Goal: Task Accomplishment & Management: Manage account settings

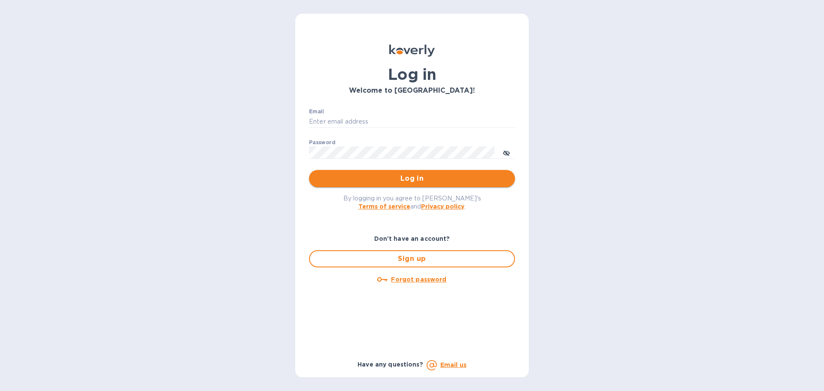
type input "[EMAIL_ADDRESS][DOMAIN_NAME]"
click at [421, 179] on span "Log in" at bounding box center [412, 178] width 192 height 10
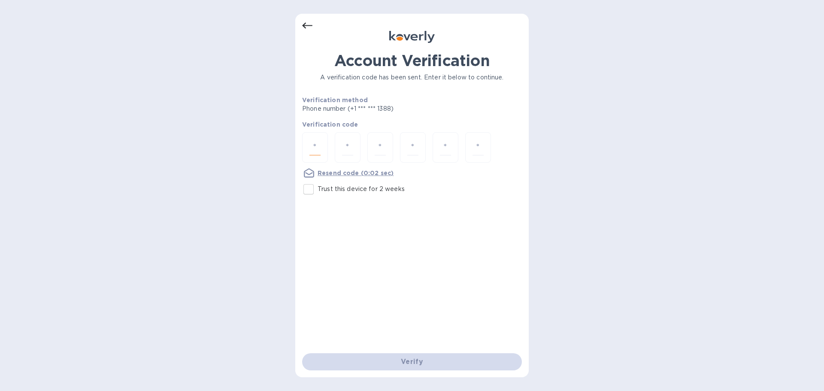
click at [313, 148] on input "number" at bounding box center [314, 147] width 11 height 16
type input "2"
type input "1"
type input "6"
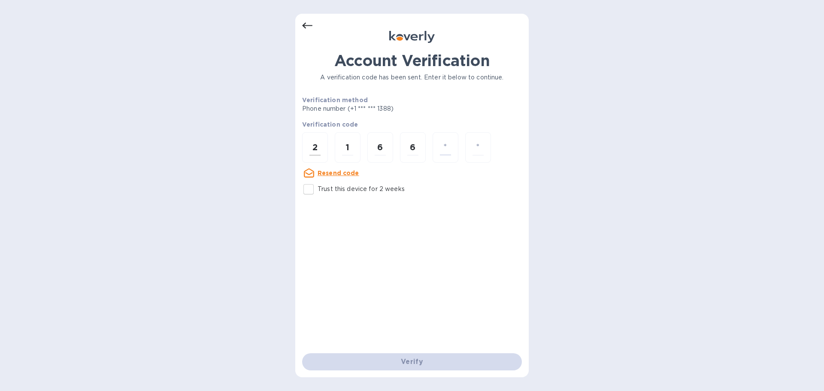
type input "2"
type input "9"
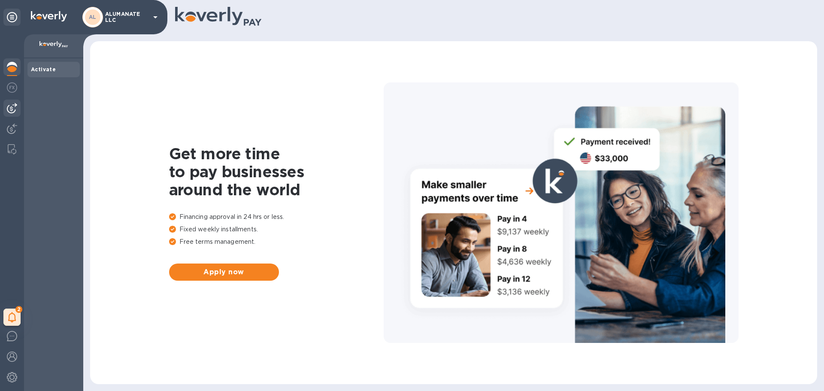
click at [15, 103] on img at bounding box center [12, 108] width 10 height 10
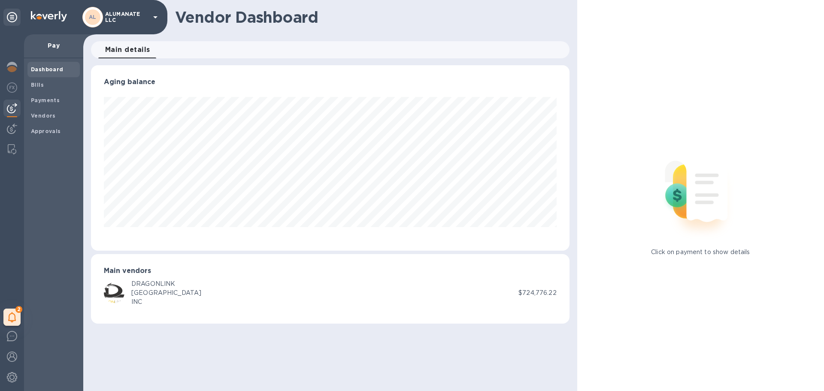
scroll to position [185, 478]
click at [11, 89] on img at bounding box center [12, 87] width 10 height 10
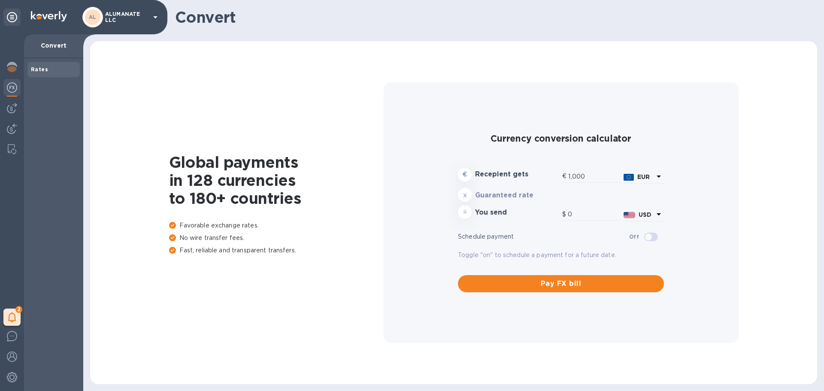
type input "1,168.92"
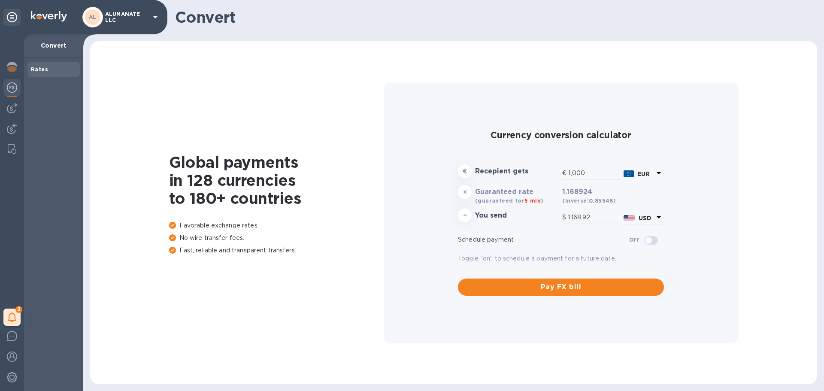
click at [13, 118] on div "2 My tasks" at bounding box center [12, 212] width 24 height 357
click at [13, 131] on img at bounding box center [12, 129] width 10 height 10
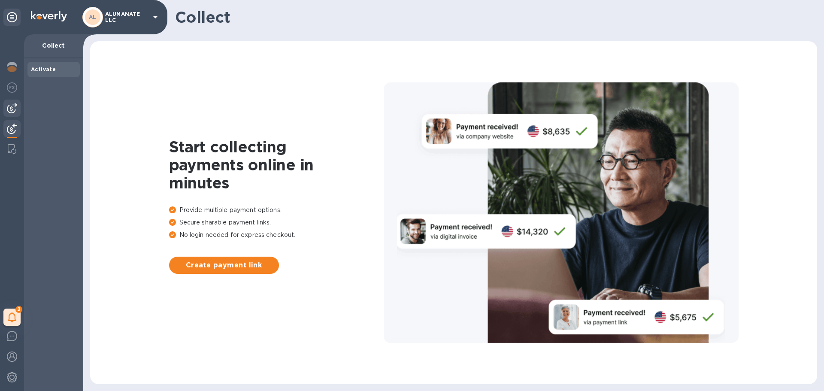
click at [9, 108] on img at bounding box center [12, 108] width 10 height 10
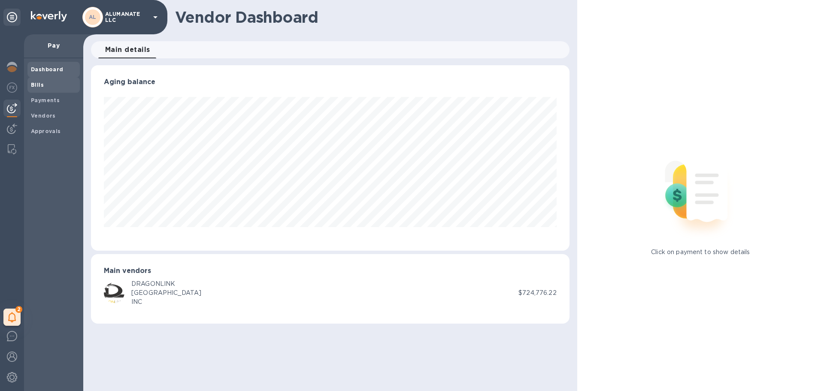
scroll to position [185, 478]
click at [33, 85] on b "Bills" at bounding box center [37, 85] width 13 height 6
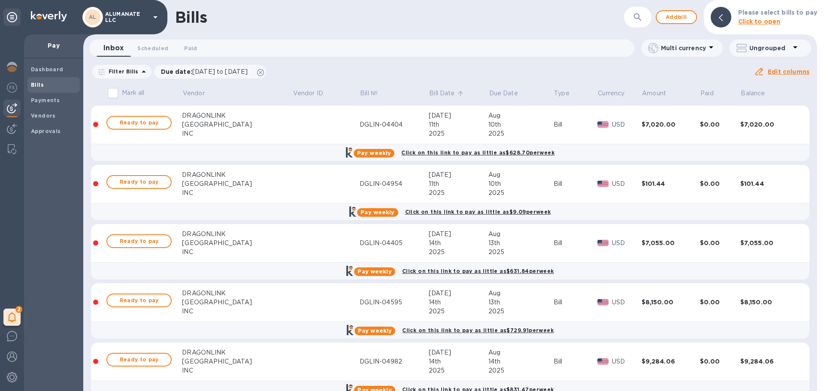
click at [429, 97] on p "Bill Date" at bounding box center [441, 93] width 25 height 9
click at [137, 122] on span "Ready to pay" at bounding box center [139, 123] width 50 height 10
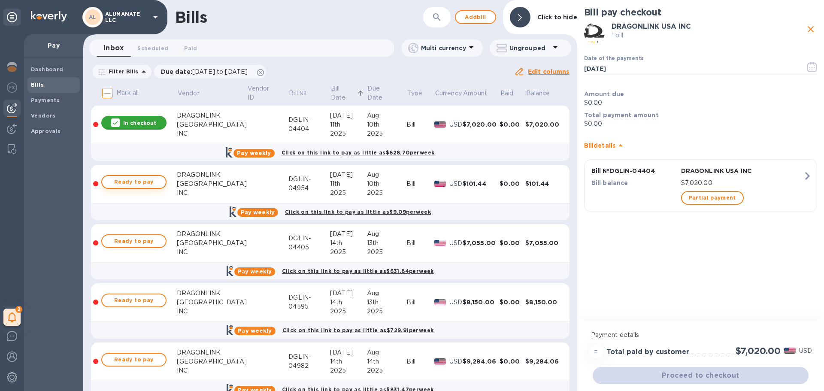
click at [131, 180] on span "Ready to pay" at bounding box center [134, 182] width 50 height 10
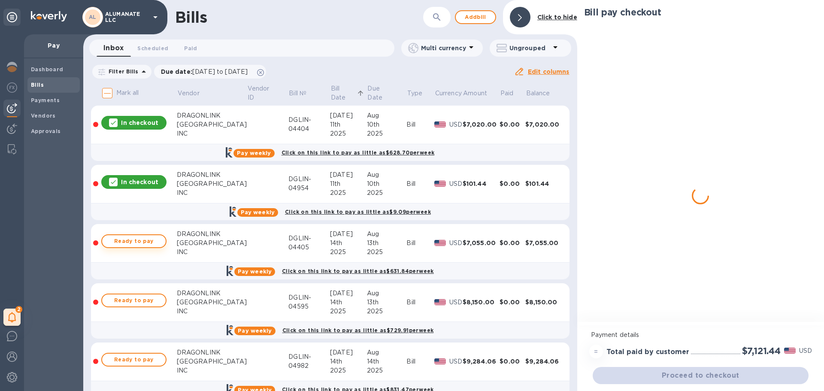
click at [140, 244] on span "Ready to pay" at bounding box center [134, 241] width 50 height 10
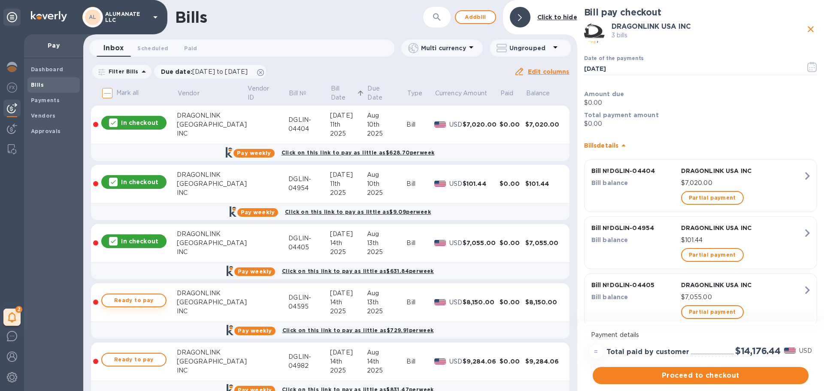
click at [150, 300] on span "Ready to pay" at bounding box center [134, 300] width 50 height 10
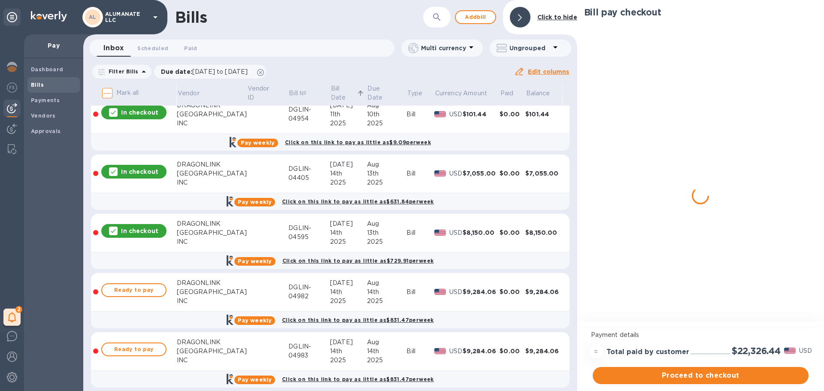
scroll to position [129, 0]
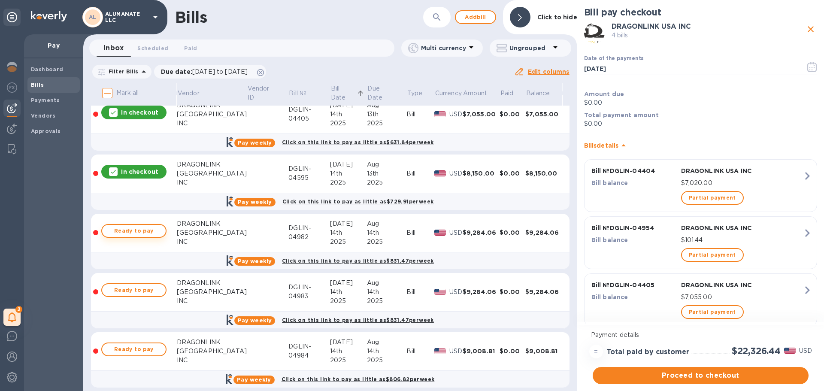
click at [148, 230] on span "Ready to pay" at bounding box center [134, 231] width 50 height 10
click at [148, 285] on span "Ready to pay" at bounding box center [134, 290] width 50 height 10
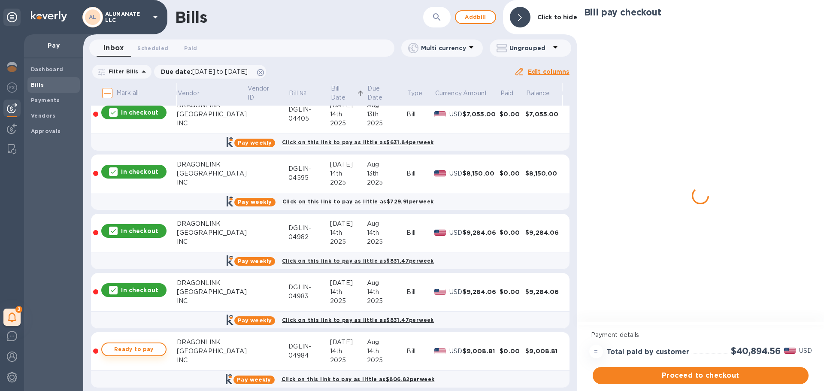
click at [152, 348] on span "Ready to pay" at bounding box center [134, 349] width 50 height 10
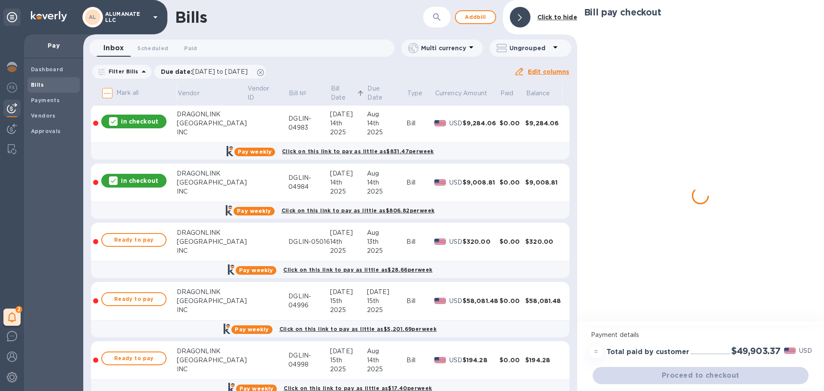
scroll to position [300, 0]
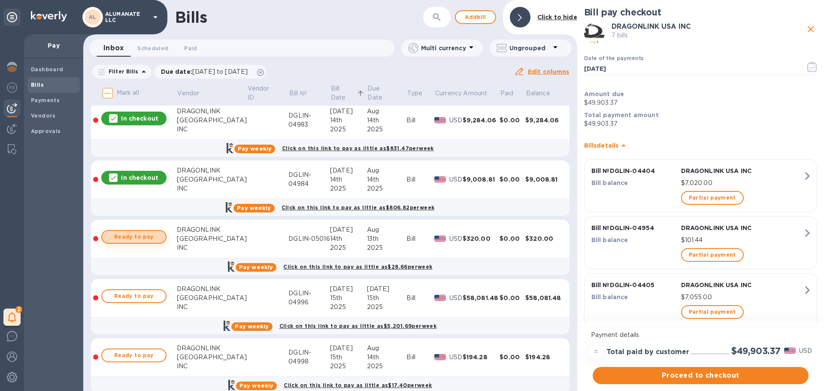
click at [148, 236] on span "Ready to pay" at bounding box center [134, 237] width 50 height 10
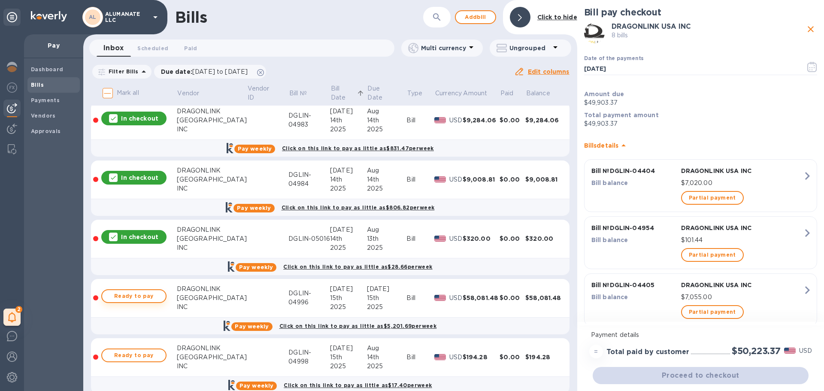
click at [150, 297] on span "Ready to pay" at bounding box center [134, 296] width 50 height 10
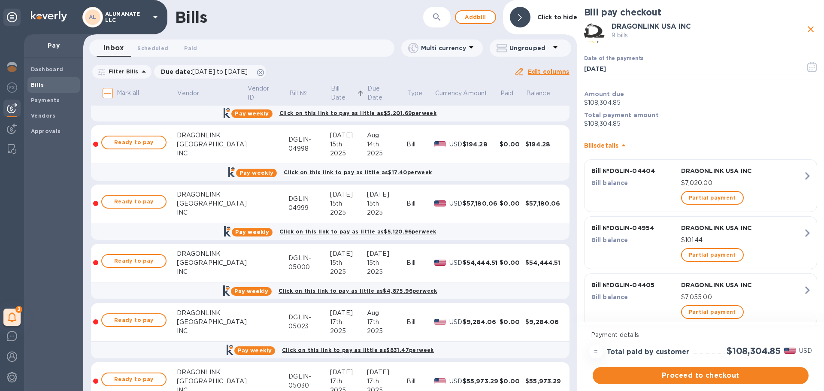
scroll to position [515, 0]
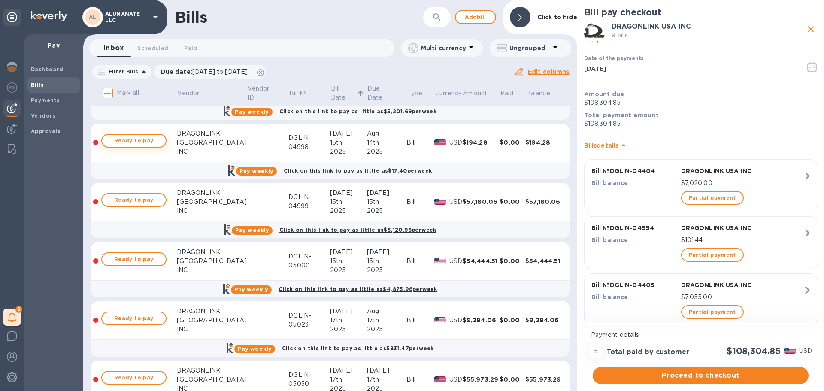
click at [143, 147] on button "Ready to pay" at bounding box center [133, 141] width 65 height 14
click at [138, 198] on span "Ready to pay" at bounding box center [134, 200] width 50 height 10
click at [131, 251] on div "Ready to pay" at bounding box center [134, 259] width 69 height 17
click at [132, 262] on span "Ready to pay" at bounding box center [134, 259] width 50 height 10
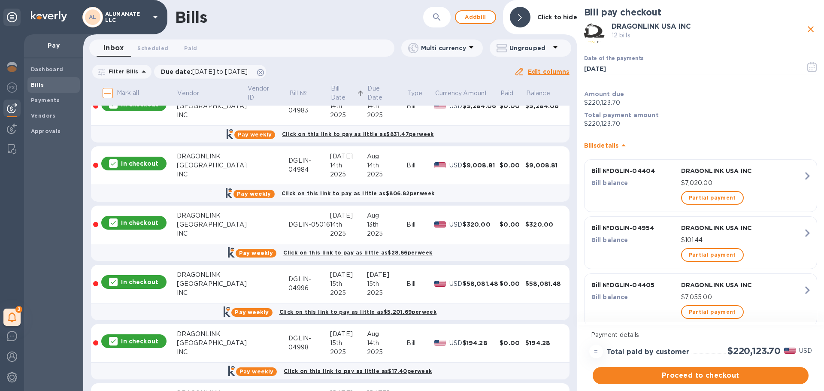
scroll to position [300, 0]
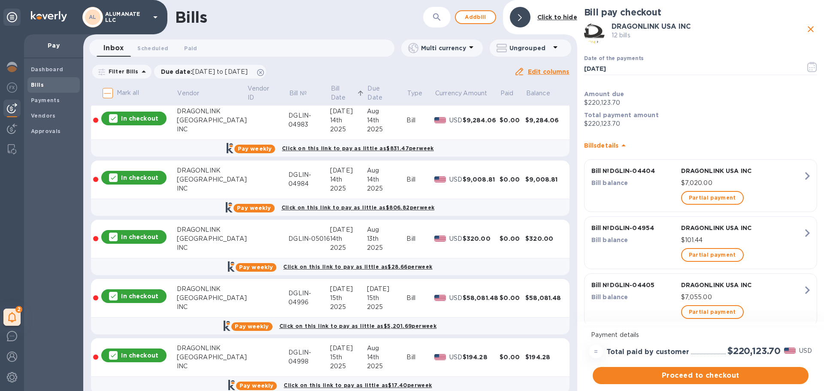
click at [124, 179] on div "In checkout" at bounding box center [133, 178] width 65 height 14
click at [137, 117] on p "In checkout" at bounding box center [139, 118] width 37 height 9
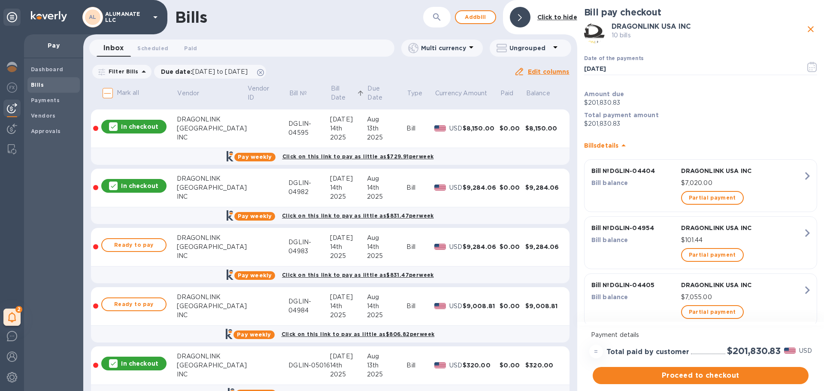
scroll to position [172, 0]
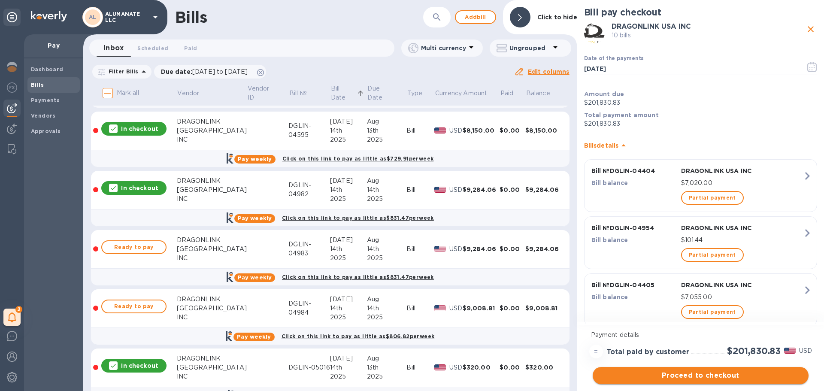
click at [701, 373] on span "Proceed to checkout" at bounding box center [700, 375] width 202 height 10
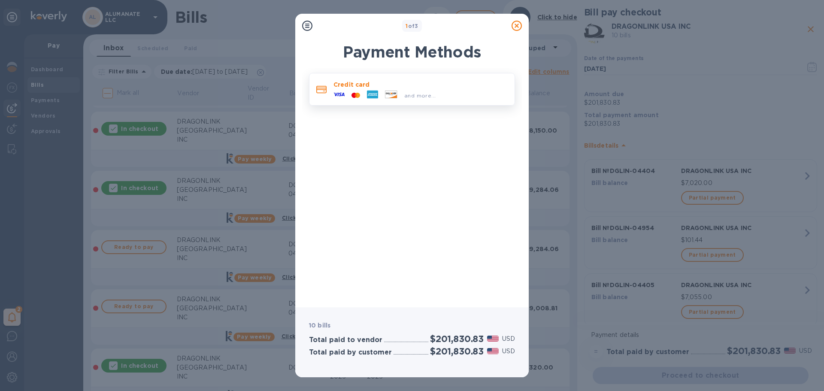
click at [448, 94] on div "and more..." at bounding box center [420, 93] width 174 height 9
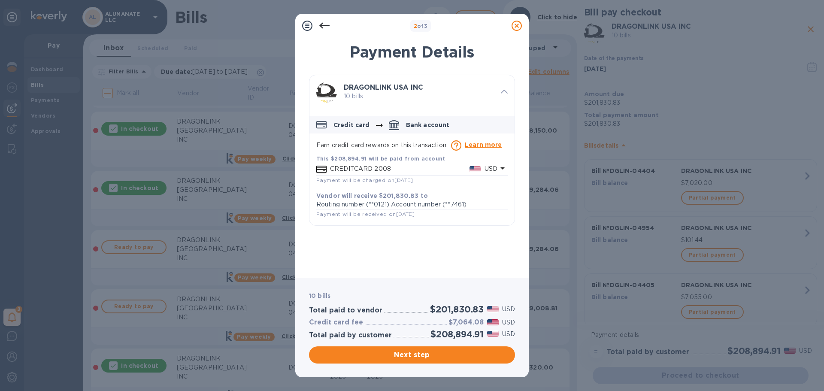
click at [407, 200] on p "Routing number (**0121) Account number (**7461)" at bounding box center [411, 204] width 191 height 9
click at [413, 123] on p "Bank account" at bounding box center [428, 125] width 44 height 9
click at [352, 121] on p "Credit card" at bounding box center [351, 125] width 36 height 9
click at [513, 28] on icon at bounding box center [516, 26] width 10 height 10
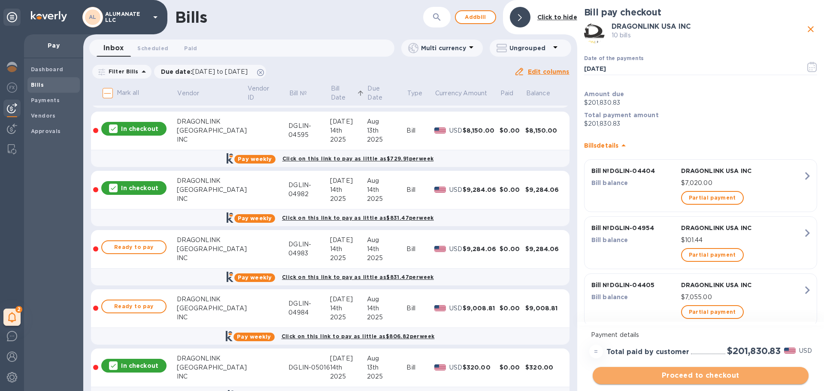
click at [618, 373] on span "Proceed to checkout" at bounding box center [700, 375] width 202 height 10
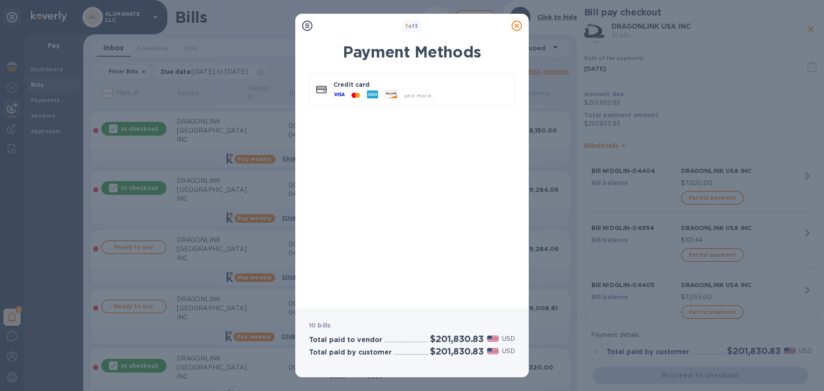
click at [516, 26] on icon at bounding box center [516, 26] width 10 height 10
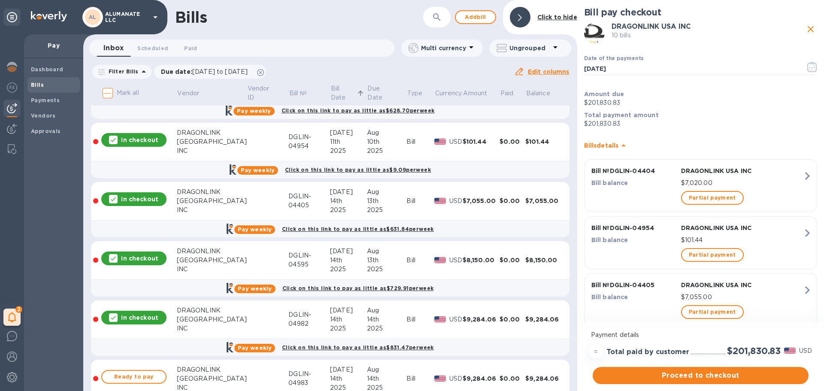
scroll to position [0, 0]
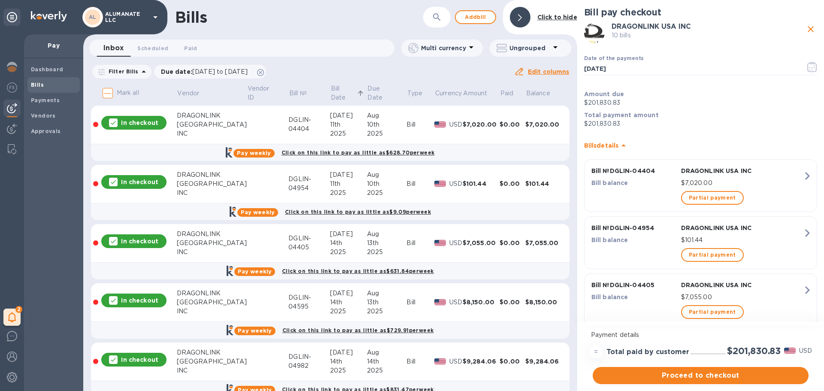
click at [557, 51] on icon at bounding box center [555, 47] width 10 height 10
click at [557, 51] on div at bounding box center [412, 195] width 824 height 391
click at [708, 372] on span "Proceed to checkout" at bounding box center [700, 375] width 202 height 10
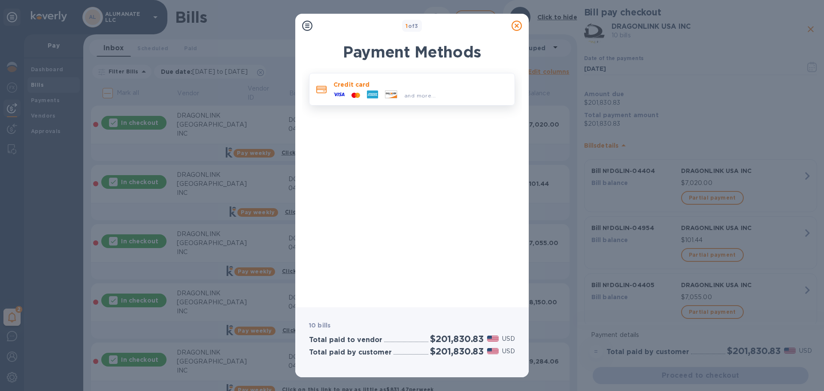
click at [424, 84] on p "Credit card" at bounding box center [420, 84] width 174 height 9
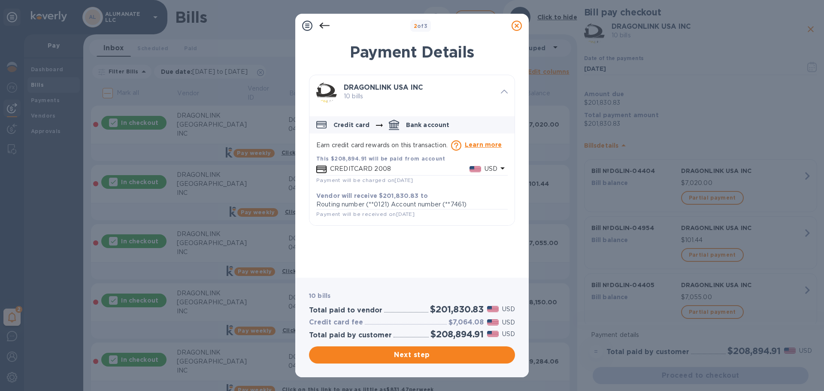
click at [487, 167] on p "USD" at bounding box center [490, 168] width 13 height 9
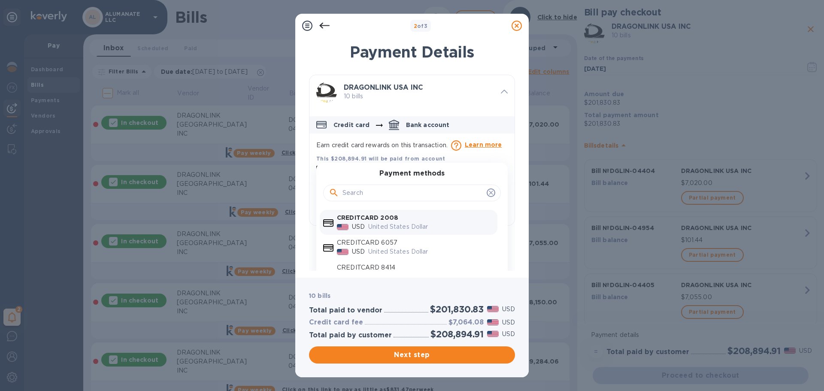
click at [488, 191] on icon "default-method" at bounding box center [490, 192] width 7 height 7
click at [483, 191] on div "default-method" at bounding box center [412, 193] width 166 height 13
click at [499, 87] on div at bounding box center [504, 92] width 14 height 15
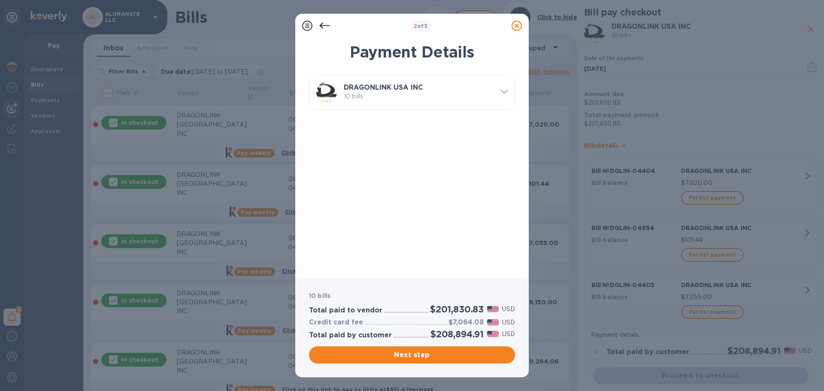
click at [499, 87] on div at bounding box center [504, 92] width 14 height 15
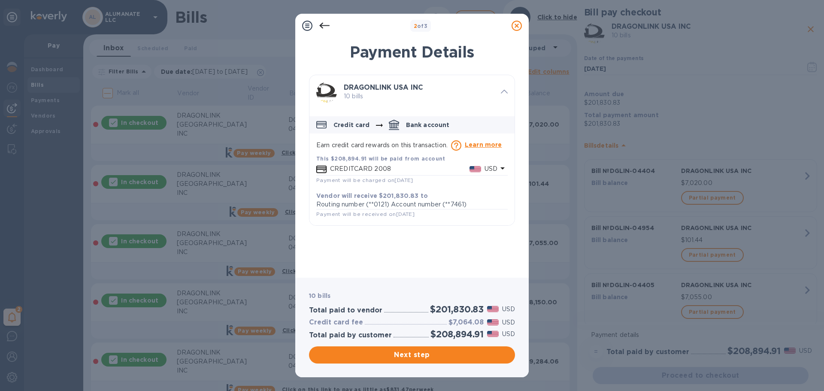
click at [311, 25] on icon at bounding box center [307, 26] width 10 height 10
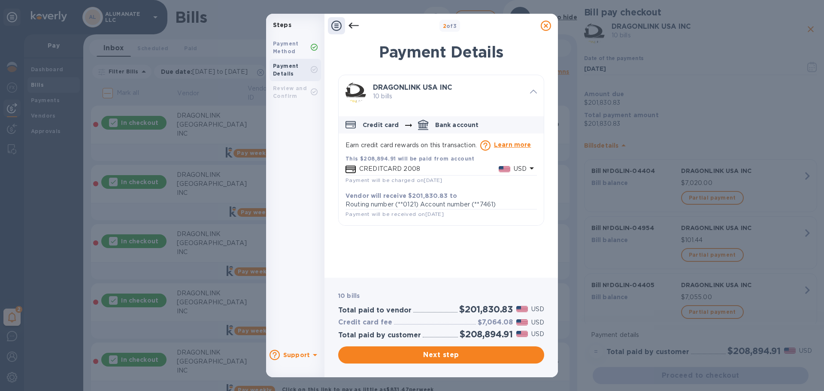
click at [293, 48] on b "Payment Method" at bounding box center [286, 47] width 26 height 14
click at [294, 80] on div "Payment Details" at bounding box center [294, 70] width 51 height 22
click at [295, 45] on b "Payment Method" at bounding box center [286, 47] width 26 height 14
drag, startPoint x: 320, startPoint y: 46, endPoint x: 327, endPoint y: 49, distance: 7.1
click at [321, 46] on div "Payment Method" at bounding box center [294, 47] width 51 height 22
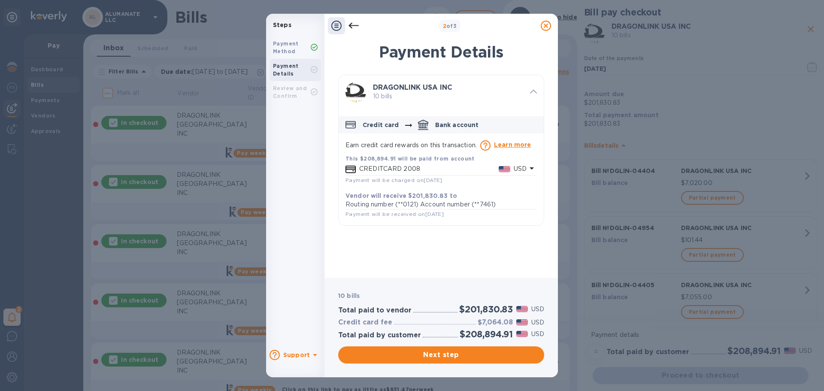
click at [428, 88] on b "DRAGONLINK USA INC" at bounding box center [412, 87] width 79 height 8
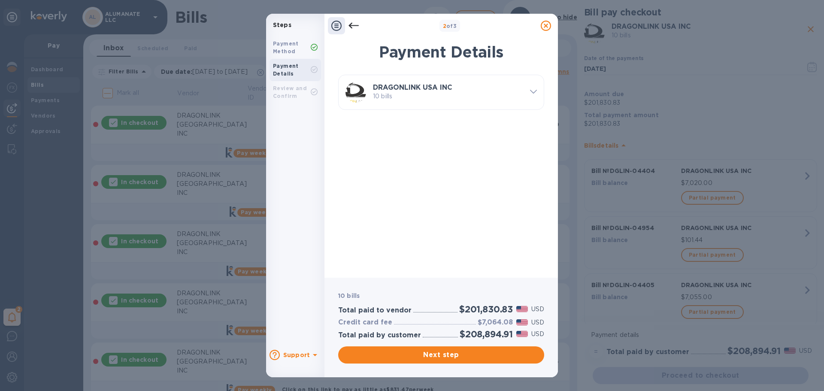
click at [428, 88] on b "DRAGONLINK USA INC" at bounding box center [412, 87] width 79 height 8
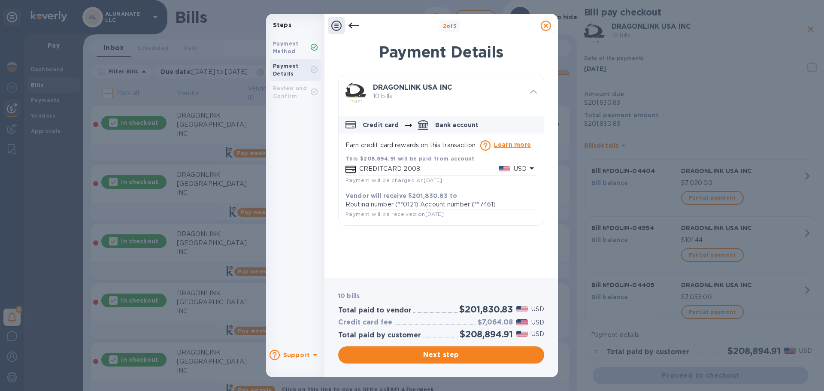
click at [408, 125] on icon "default-method" at bounding box center [408, 125] width 7 height 3
click at [370, 125] on p "Credit card" at bounding box center [381, 125] width 36 height 9
click at [351, 121] on icon "default-method" at bounding box center [350, 124] width 10 height 7
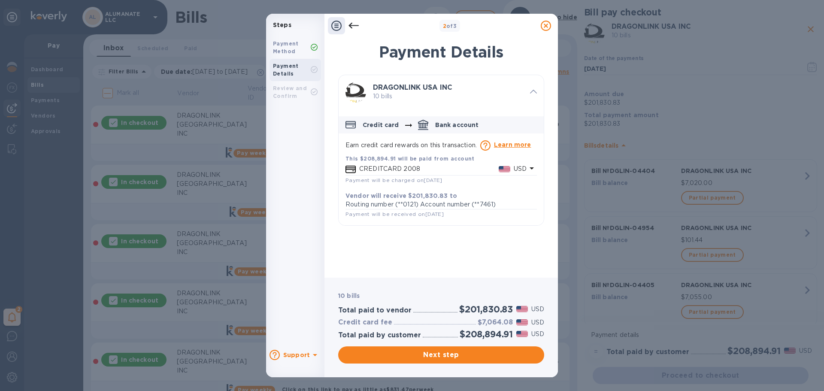
click at [362, 148] on p "Earn credit card rewards on this transaction. Learn more" at bounding box center [440, 145] width 191 height 10
click at [360, 168] on p "CREDITCARD 2008" at bounding box center [428, 168] width 139 height 9
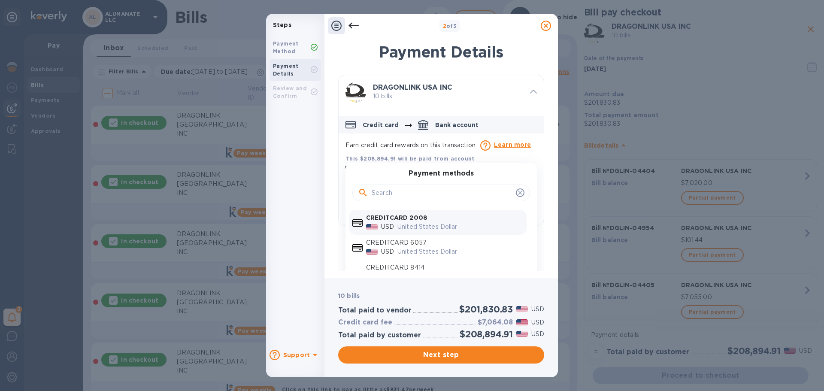
click at [518, 194] on icon "default-method" at bounding box center [520, 193] width 4 height 4
click at [517, 190] on icon "default-method" at bounding box center [520, 192] width 7 height 7
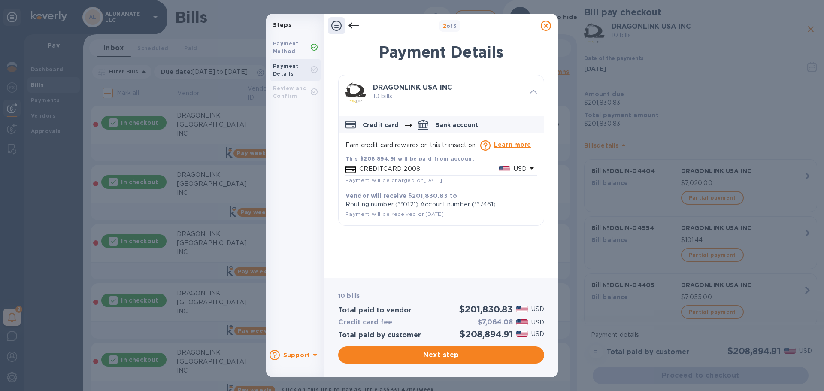
click at [430, 142] on p "Earn credit card rewards on this transaction. Learn more" at bounding box center [440, 145] width 191 height 10
click at [402, 200] on p "Routing number (**0121) Account number (**7461)" at bounding box center [440, 204] width 191 height 9
click at [548, 23] on icon at bounding box center [546, 26] width 10 height 10
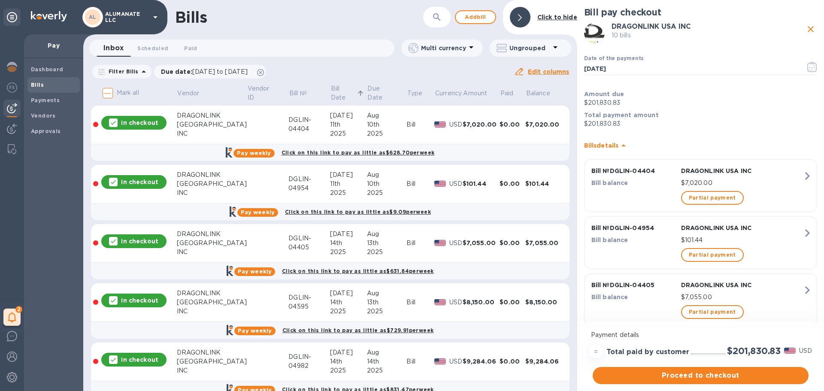
click at [617, 144] on b "Bill s details" at bounding box center [601, 145] width 35 height 7
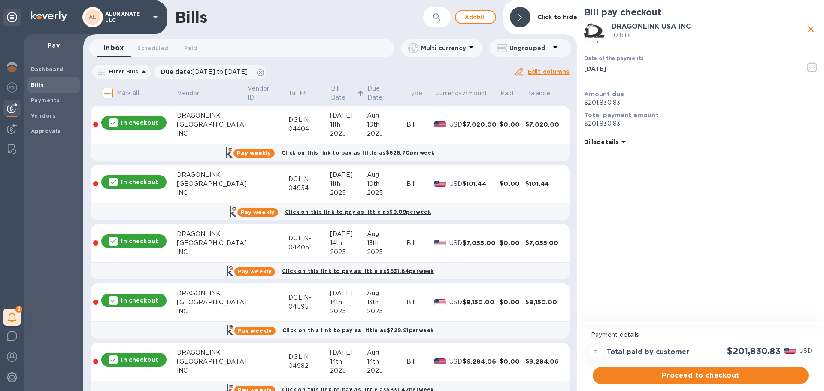
click at [617, 144] on b "Bill s details" at bounding box center [601, 142] width 35 height 7
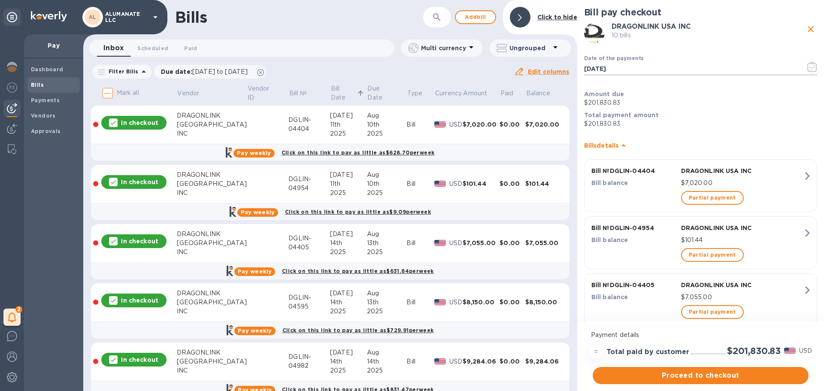
click at [679, 64] on input "08/25/2025" at bounding box center [691, 68] width 215 height 13
click at [685, 115] on p "Total payment amount" at bounding box center [700, 115] width 233 height 9
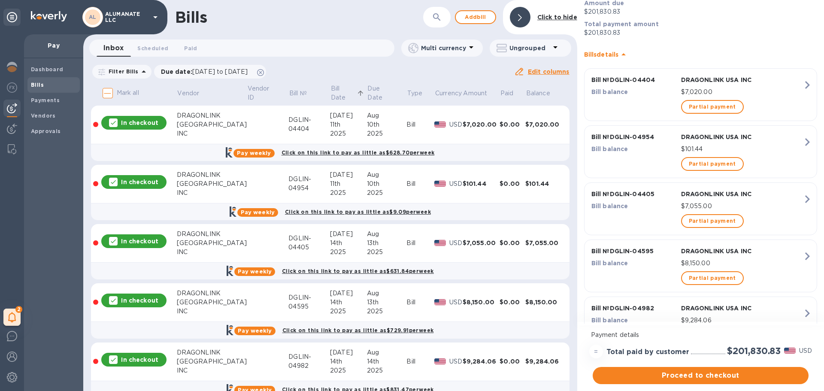
scroll to position [77, 0]
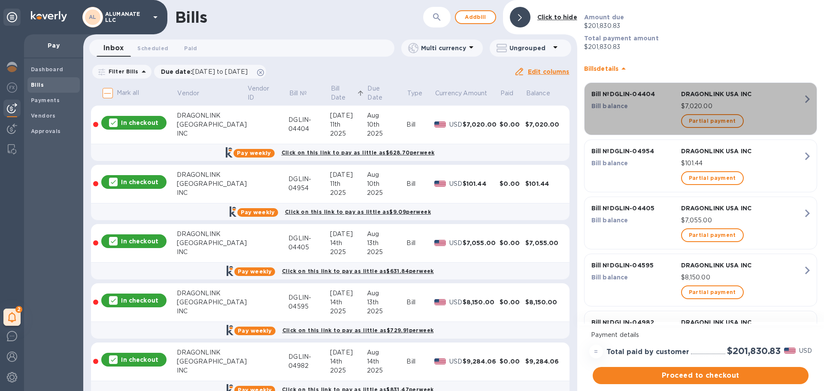
click at [799, 94] on icon "button" at bounding box center [806, 98] width 15 height 15
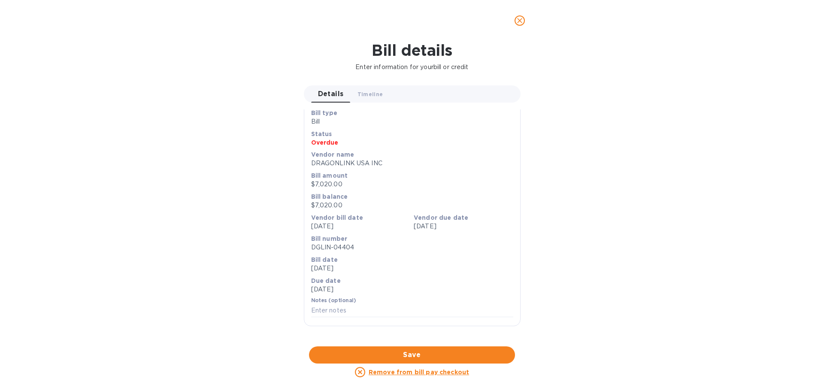
scroll to position [257, 0]
click at [408, 340] on div at bounding box center [412, 346] width 217 height 13
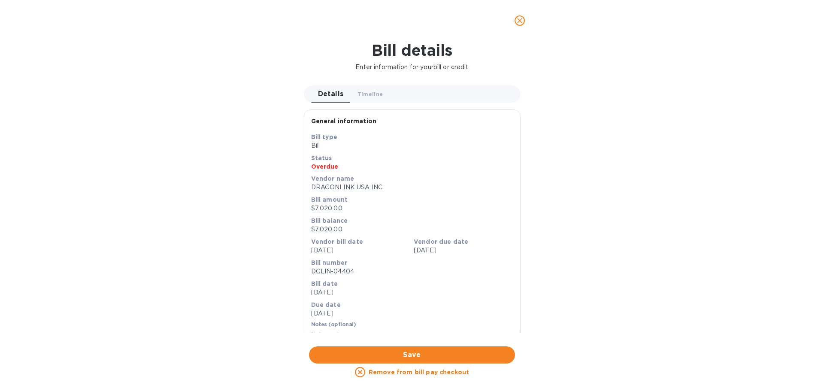
click at [517, 21] on icon "close" at bounding box center [519, 20] width 9 height 9
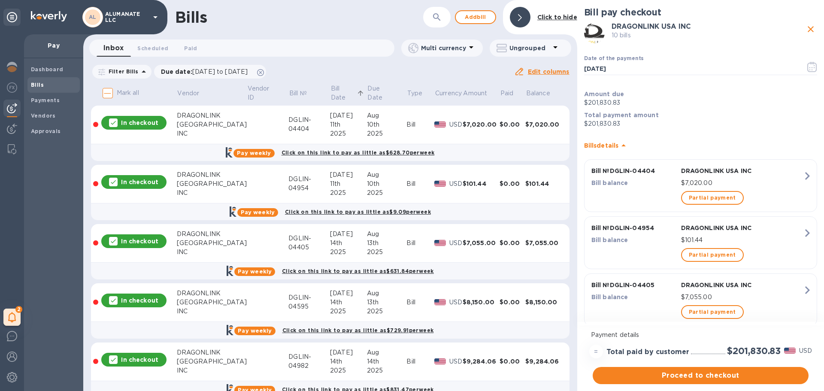
click at [801, 172] on icon "button" at bounding box center [806, 175] width 15 height 15
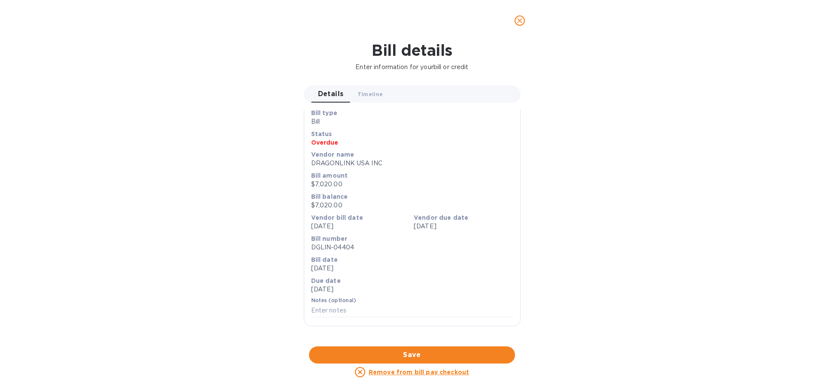
scroll to position [287, 0]
click at [438, 340] on div at bounding box center [412, 346] width 217 height 13
click at [514, 21] on span "close" at bounding box center [519, 20] width 10 height 10
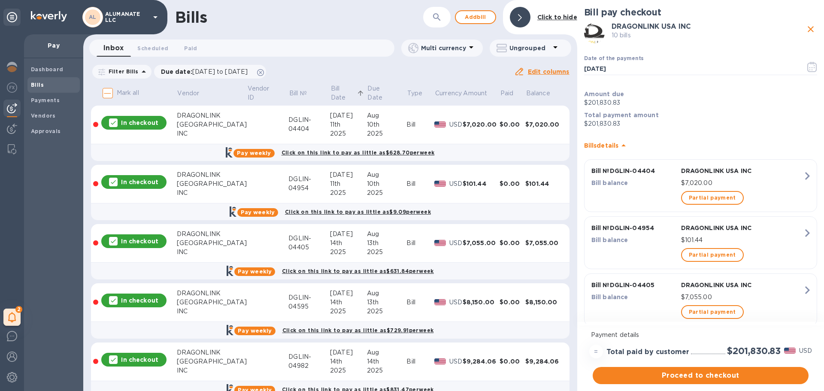
click at [802, 175] on icon "button" at bounding box center [806, 175] width 15 height 15
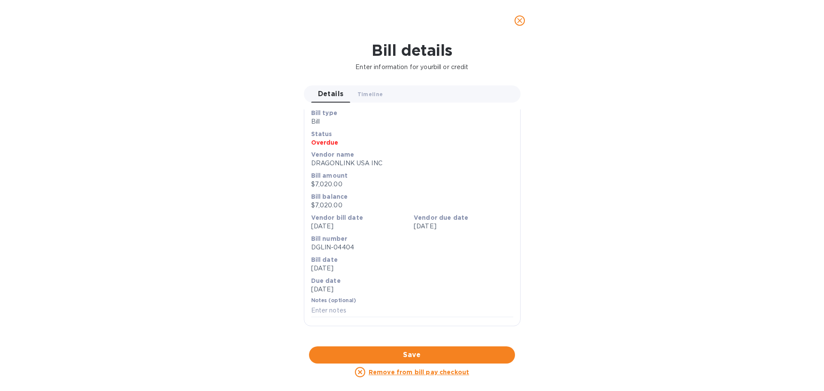
scroll to position [287, 0]
click at [406, 340] on div at bounding box center [412, 346] width 217 height 13
click at [517, 18] on icon "close" at bounding box center [519, 20] width 9 height 9
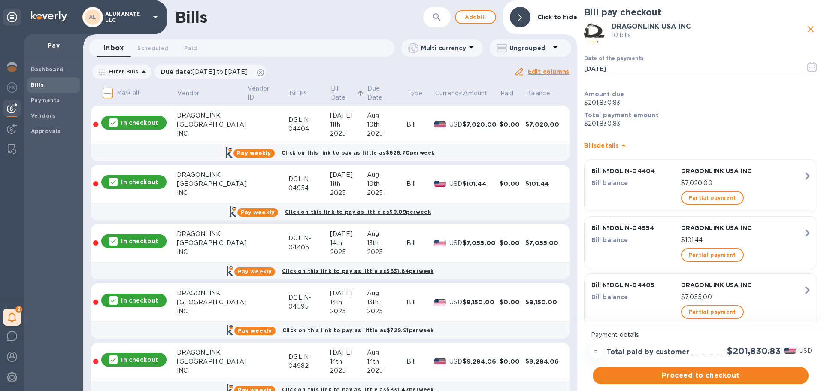
scroll to position [11, 0]
click at [801, 230] on icon "button" at bounding box center [806, 232] width 15 height 15
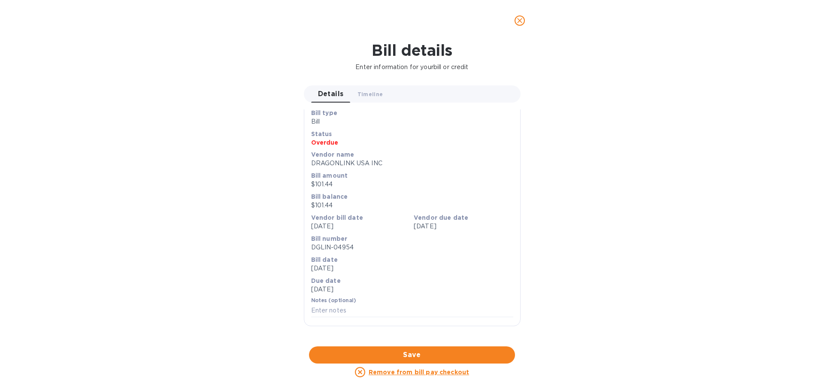
scroll to position [287, 0]
click at [519, 18] on icon "close" at bounding box center [519, 20] width 9 height 9
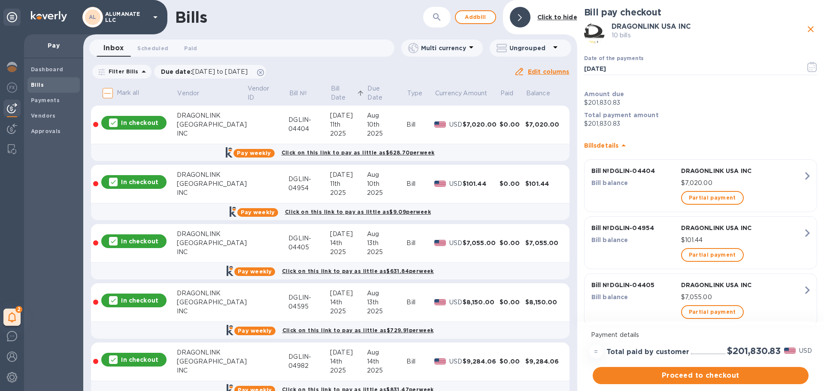
scroll to position [11, 0]
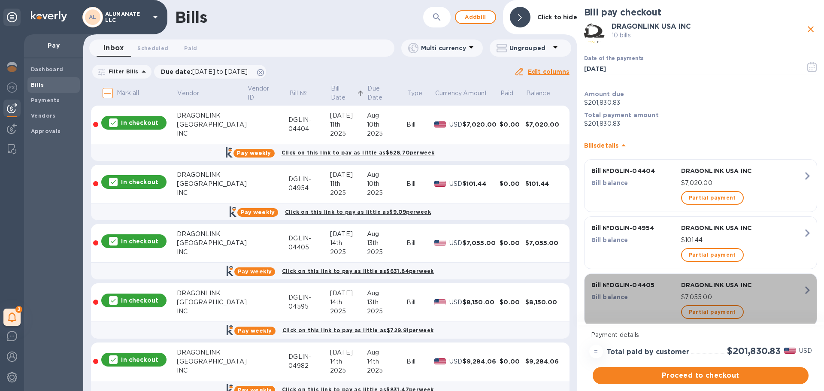
click at [783, 290] on div "DRAGONLINK USA INC" at bounding box center [741, 285] width 125 height 12
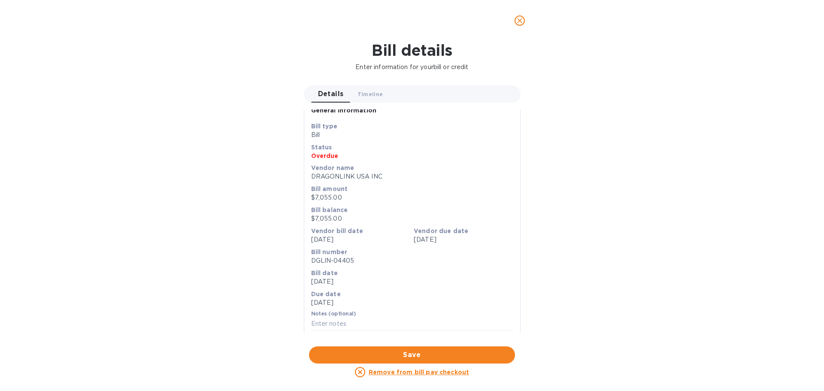
scroll to position [287, 0]
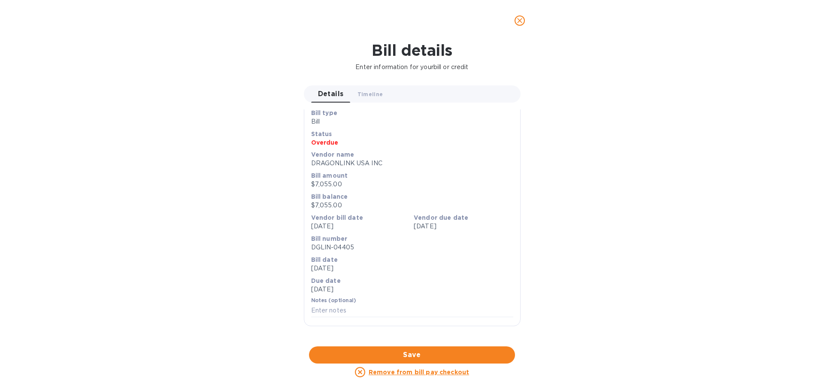
click at [408, 340] on div at bounding box center [412, 346] width 217 height 13
click at [519, 20] on icon "close" at bounding box center [519, 20] width 5 height 5
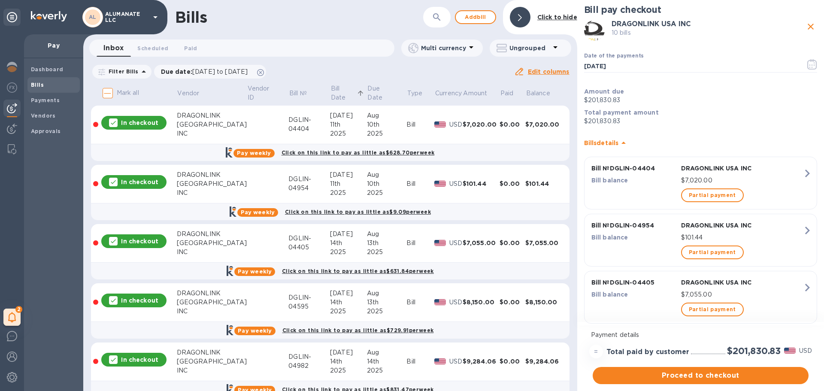
click at [512, 304] on div "$0.00" at bounding box center [512, 302] width 26 height 9
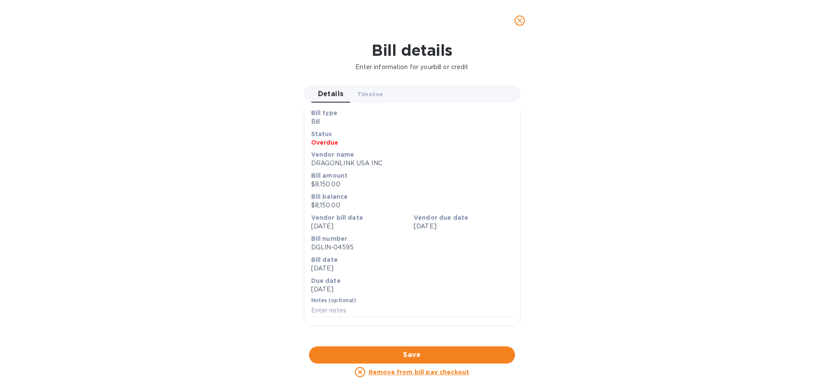
scroll to position [287, 0]
click at [409, 340] on div at bounding box center [412, 346] width 217 height 13
click at [515, 20] on span "close" at bounding box center [519, 20] width 10 height 10
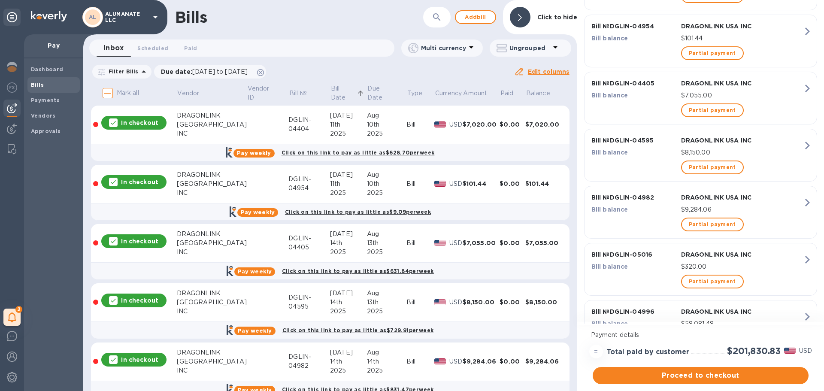
scroll to position [217, 0]
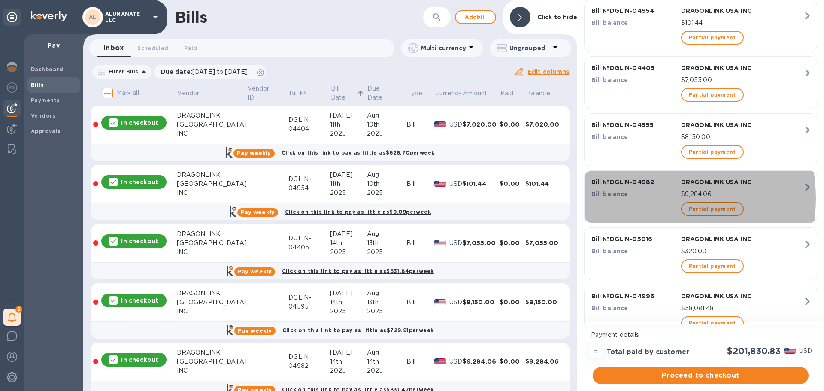
click at [636, 199] on div "Bill balance" at bounding box center [635, 194] width 90 height 12
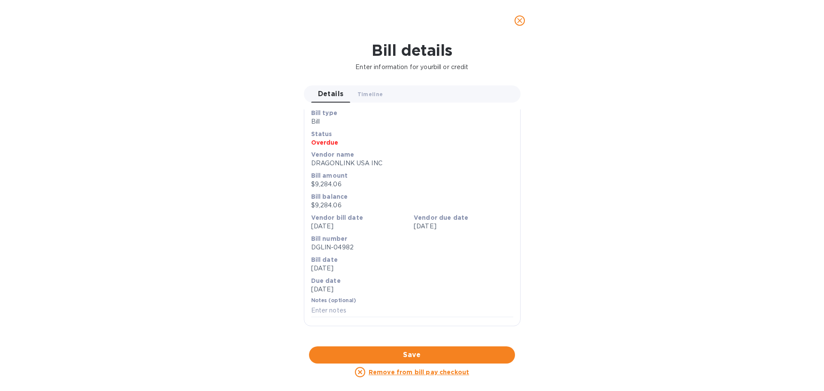
scroll to position [287, 0]
click at [517, 21] on icon "close" at bounding box center [519, 20] width 9 height 9
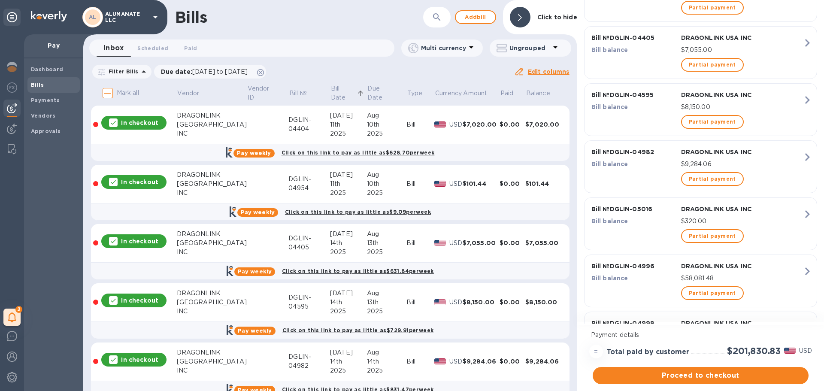
scroll to position [260, 0]
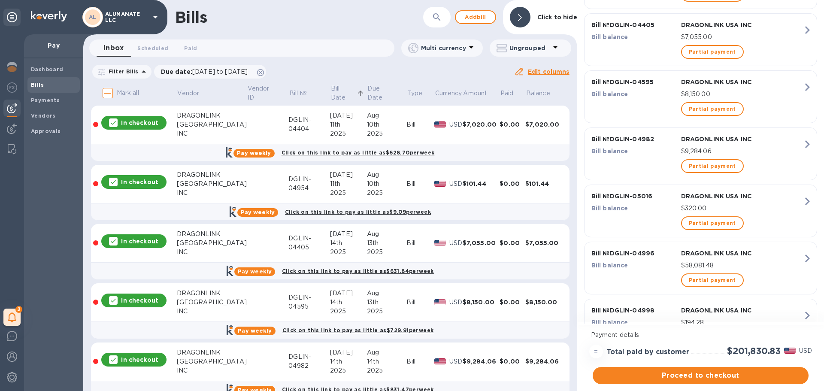
click at [626, 259] on div "Bill № DGLIN-04996" at bounding box center [635, 253] width 90 height 12
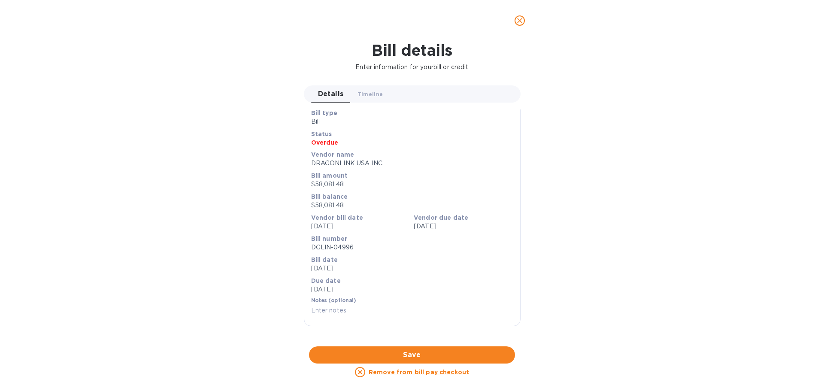
scroll to position [287, 0]
click at [522, 23] on icon "close" at bounding box center [519, 20] width 9 height 9
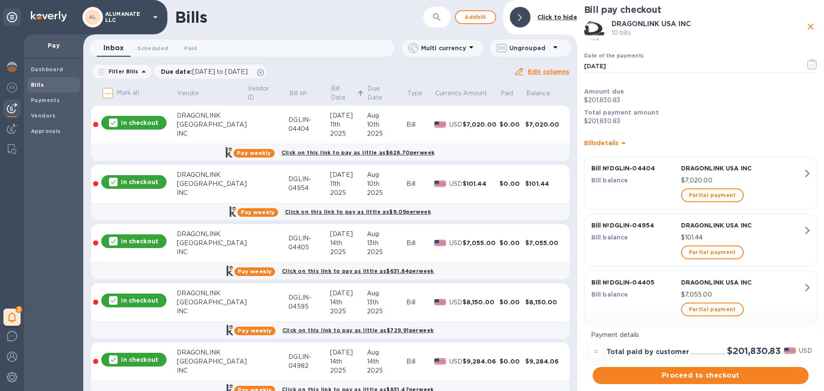
scroll to position [0, 0]
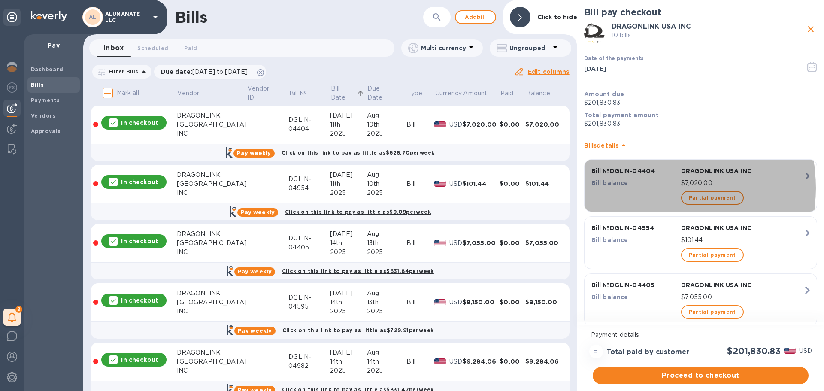
click at [643, 188] on div "Bill balance" at bounding box center [635, 183] width 90 height 12
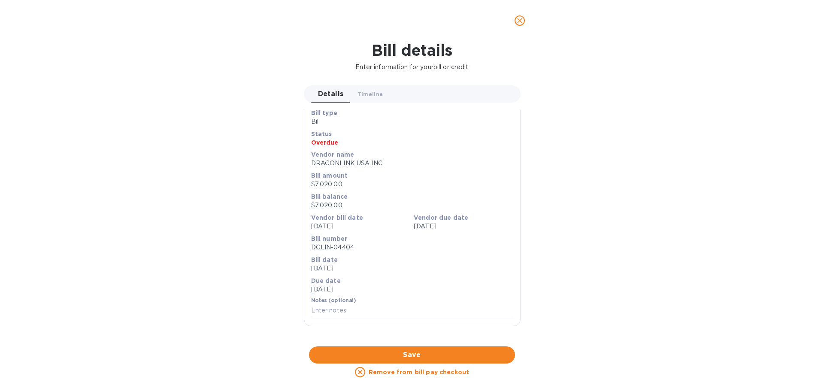
scroll to position [287, 0]
click at [444, 340] on div at bounding box center [412, 346] width 217 height 13
click at [521, 19] on icon "close" at bounding box center [519, 20] width 5 height 5
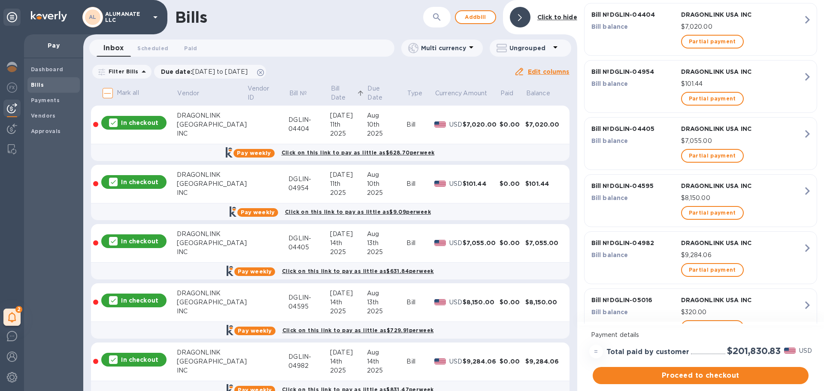
scroll to position [172, 0]
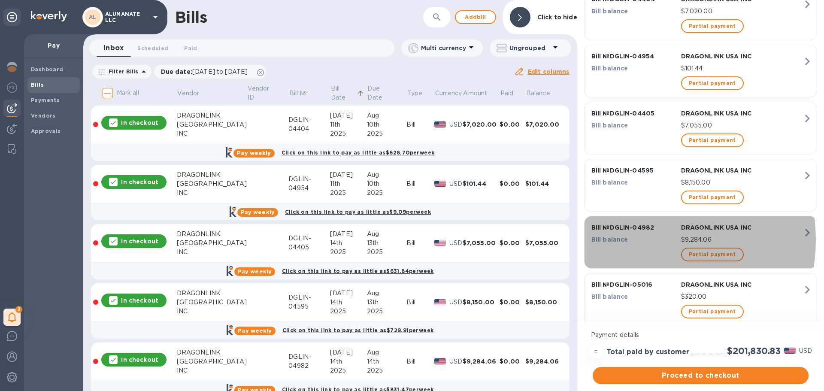
click at [635, 240] on p "Bill balance" at bounding box center [634, 239] width 86 height 9
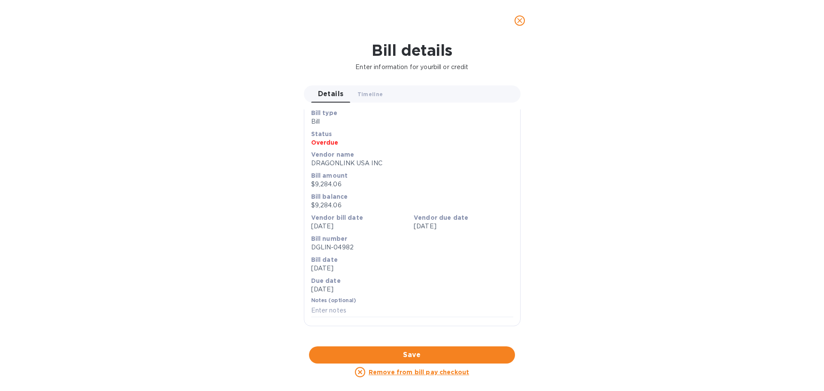
scroll to position [287, 0]
click at [519, 21] on icon "close" at bounding box center [519, 20] width 5 height 5
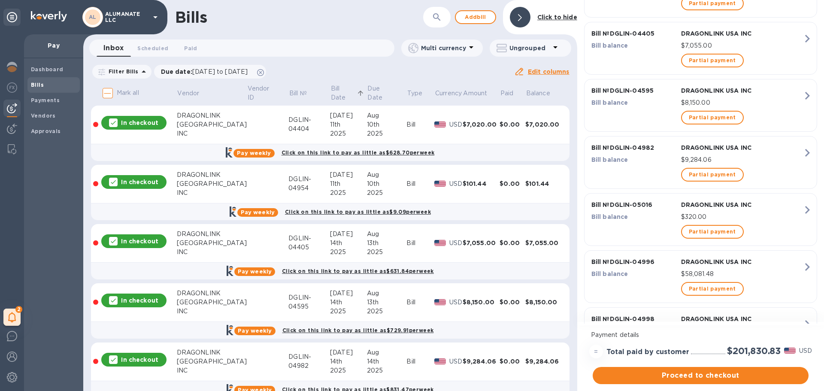
scroll to position [300, 0]
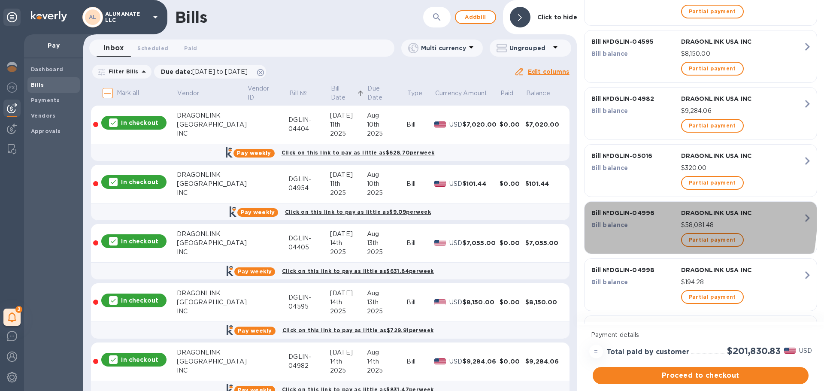
click at [623, 218] on div "Bill № DGLIN-04996" at bounding box center [635, 213] width 90 height 12
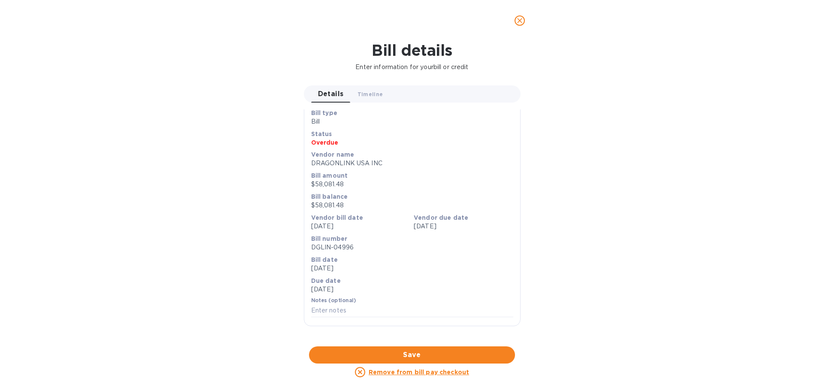
scroll to position [287, 0]
click at [517, 21] on icon "close" at bounding box center [519, 20] width 9 height 9
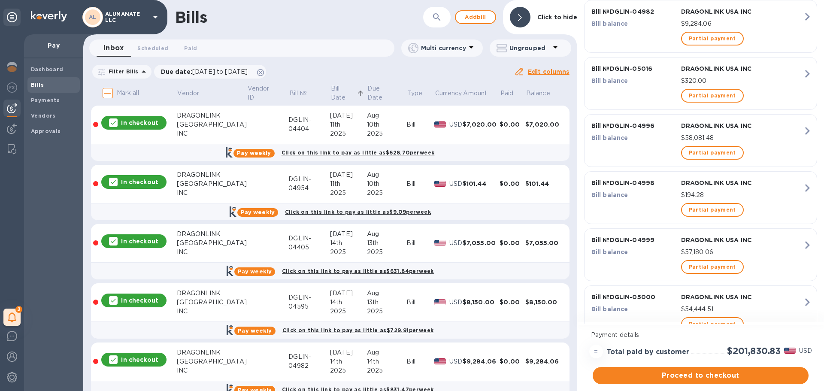
scroll to position [420, 0]
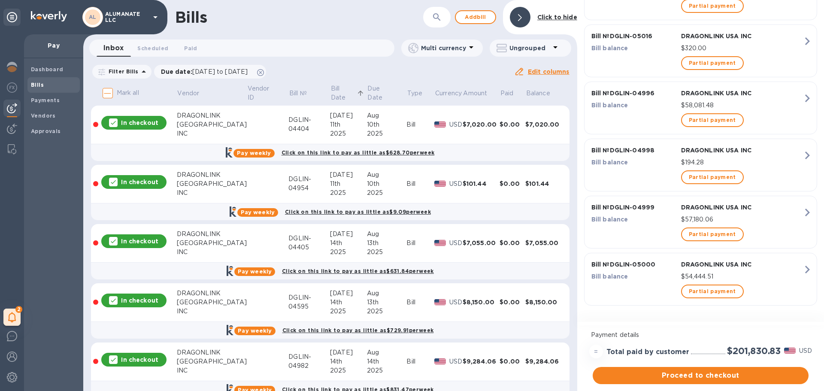
click at [635, 268] on p "Bill № DGLIN-05000" at bounding box center [634, 264] width 86 height 9
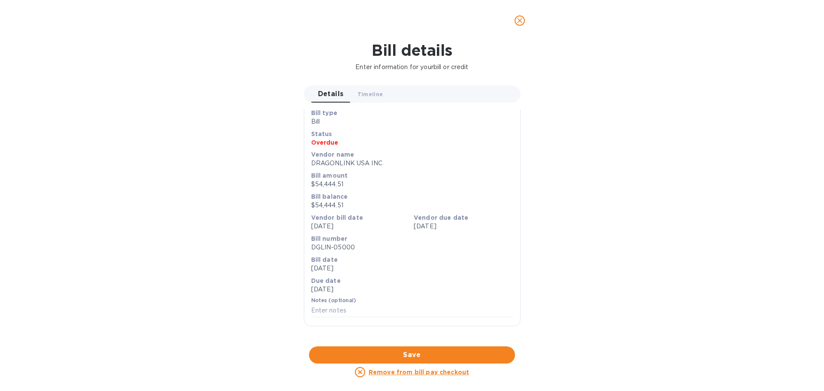
scroll to position [287, 0]
click at [515, 16] on span "close" at bounding box center [519, 20] width 10 height 10
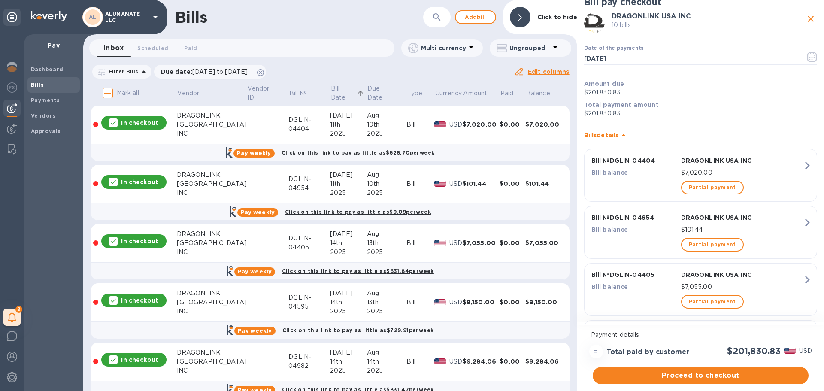
scroll to position [0, 0]
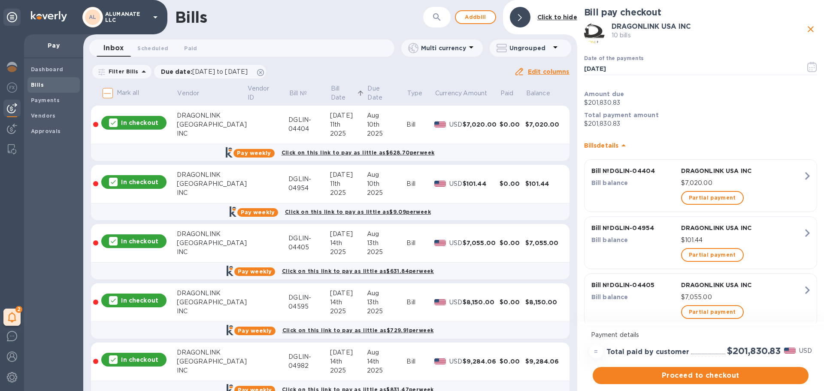
click at [775, 179] on p "$7,020.00" at bounding box center [742, 183] width 122 height 9
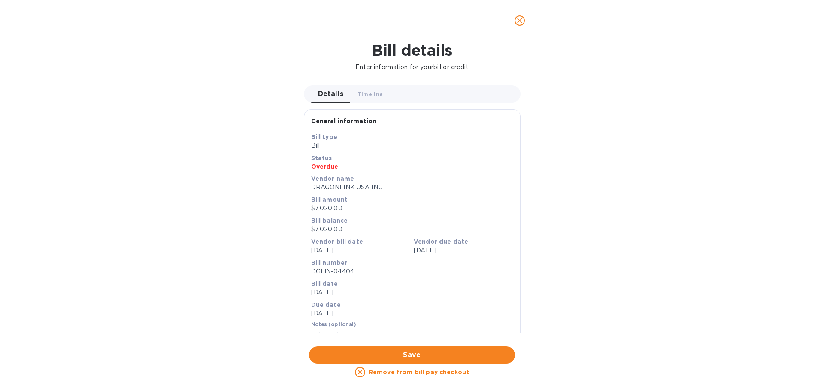
scroll to position [287, 0]
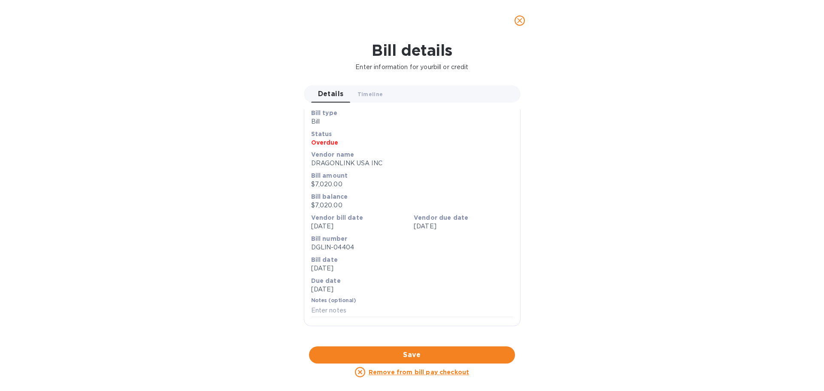
click at [409, 340] on div at bounding box center [412, 346] width 217 height 13
click at [518, 23] on icon "close" at bounding box center [519, 20] width 9 height 9
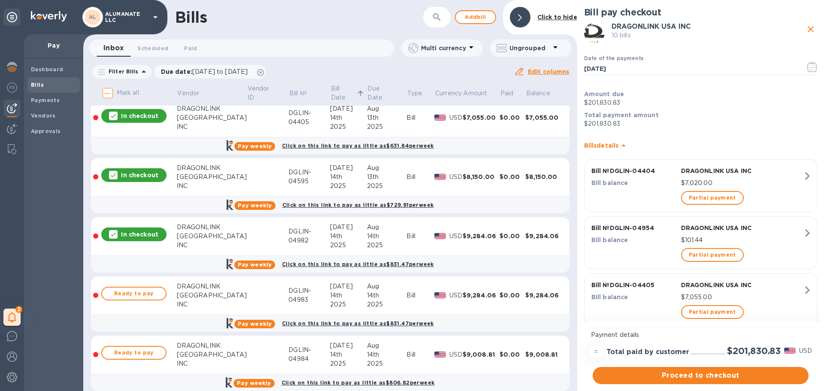
scroll to position [129, 0]
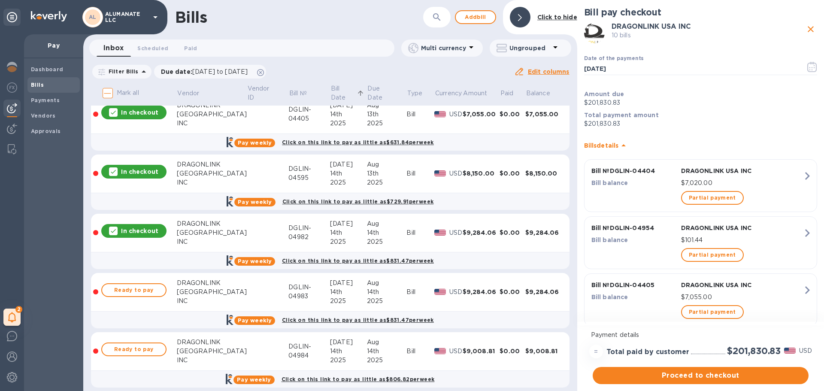
click at [515, 292] on div "$0.00" at bounding box center [512, 291] width 26 height 9
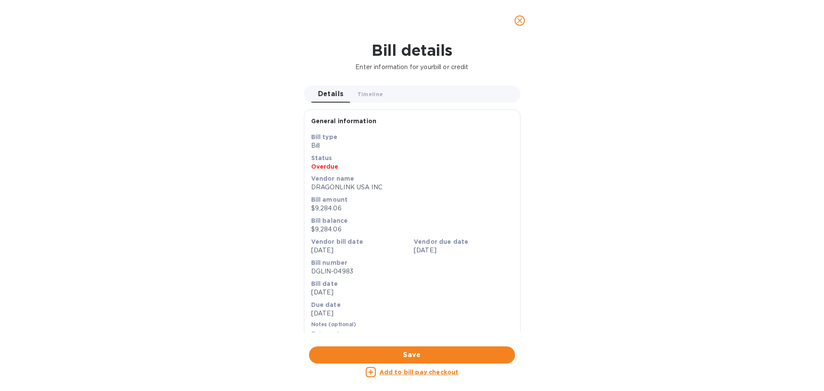
scroll to position [287, 0]
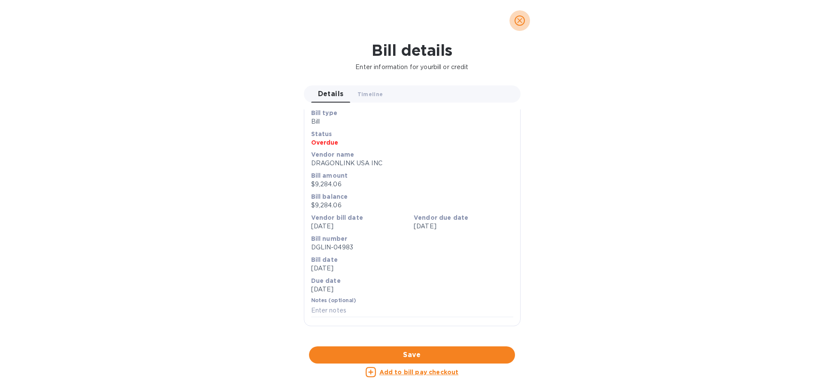
click at [519, 23] on icon "close" at bounding box center [519, 20] width 9 height 9
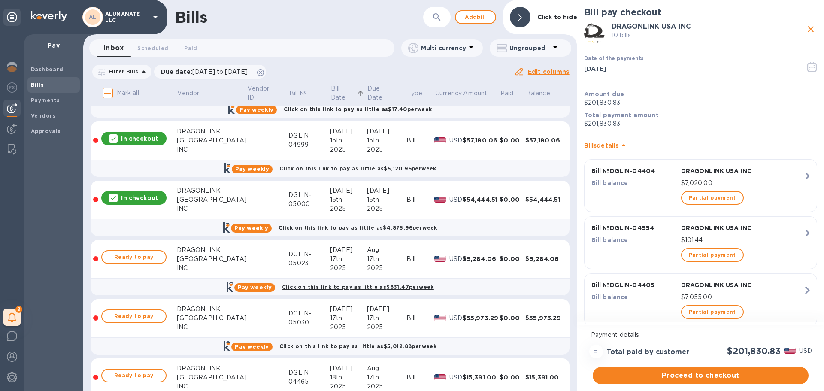
scroll to position [601, 0]
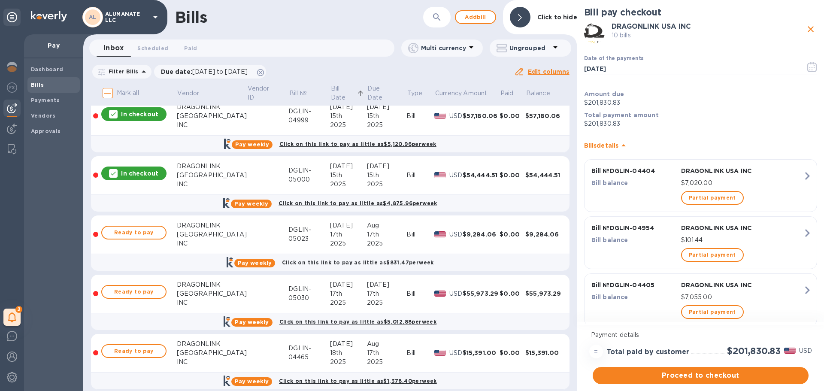
click at [481, 233] on div "$9,284.06" at bounding box center [481, 234] width 37 height 9
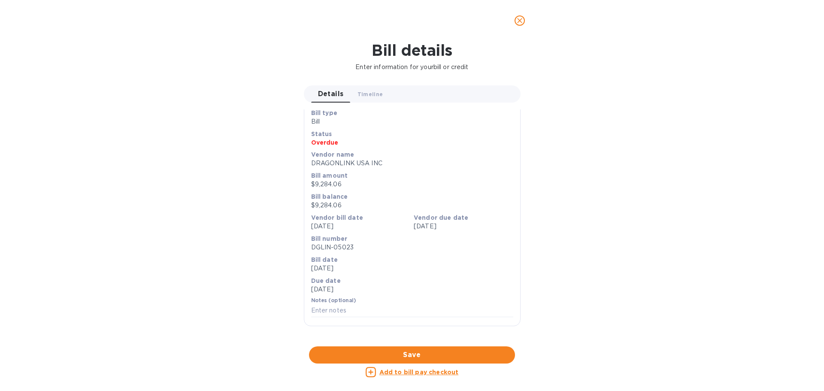
scroll to position [287, 0]
click at [518, 25] on span "close" at bounding box center [519, 20] width 10 height 10
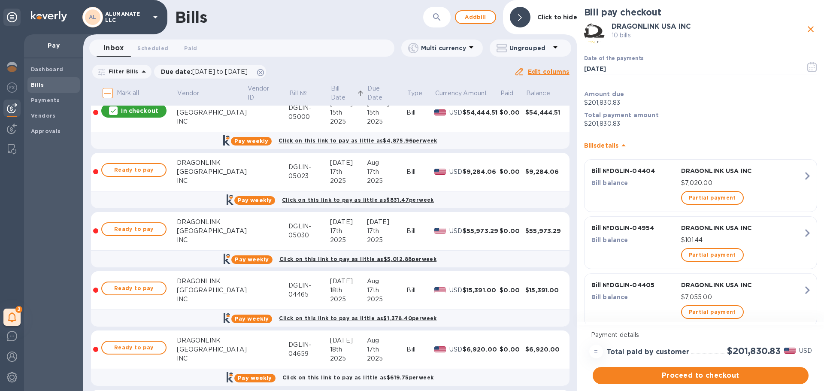
scroll to position [644, 0]
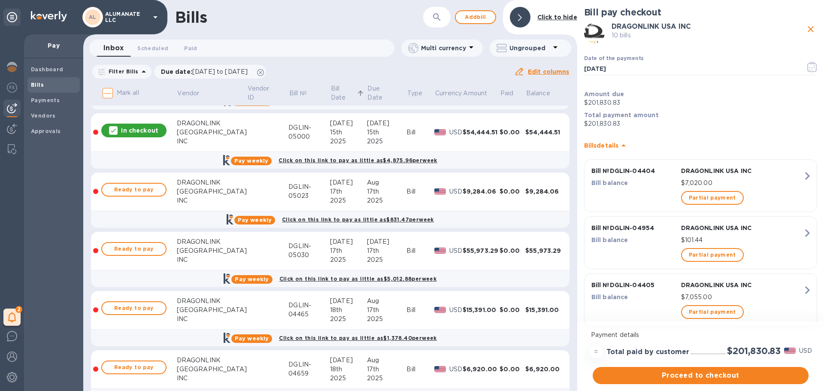
click at [499, 314] on div "$0.00" at bounding box center [512, 310] width 26 height 9
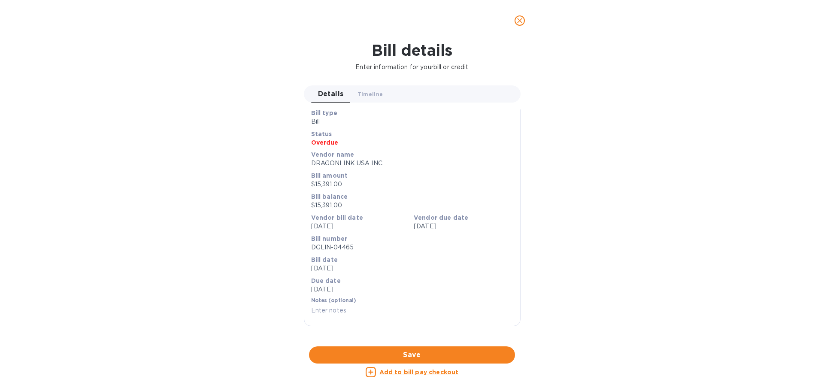
scroll to position [287, 0]
click at [466, 340] on div at bounding box center [412, 346] width 217 height 13
click at [518, 23] on icon "close" at bounding box center [519, 20] width 9 height 9
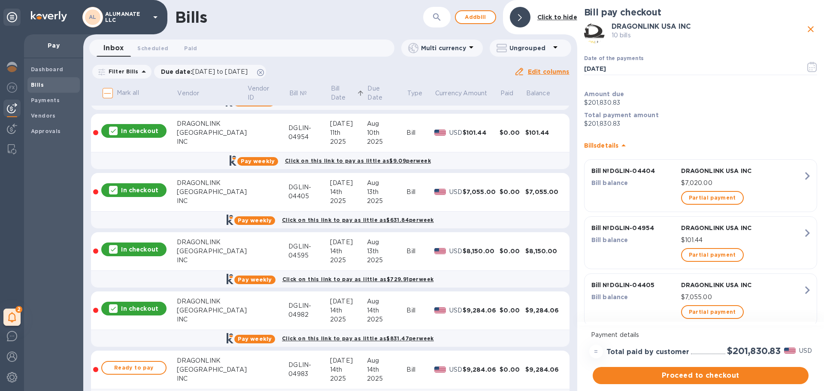
scroll to position [43, 0]
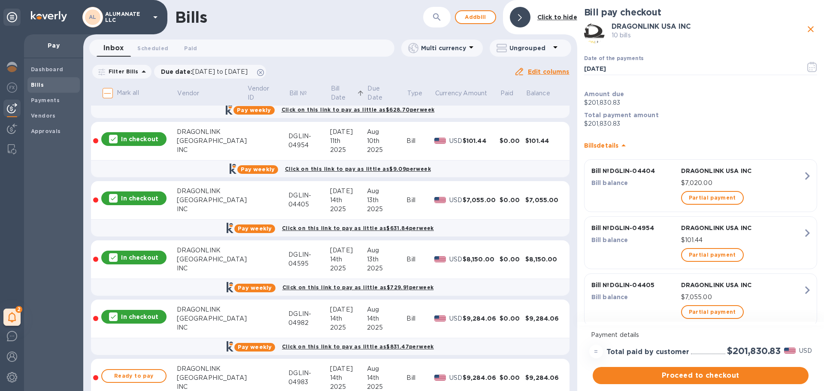
click at [652, 178] on div "Bill balance" at bounding box center [635, 183] width 90 height 12
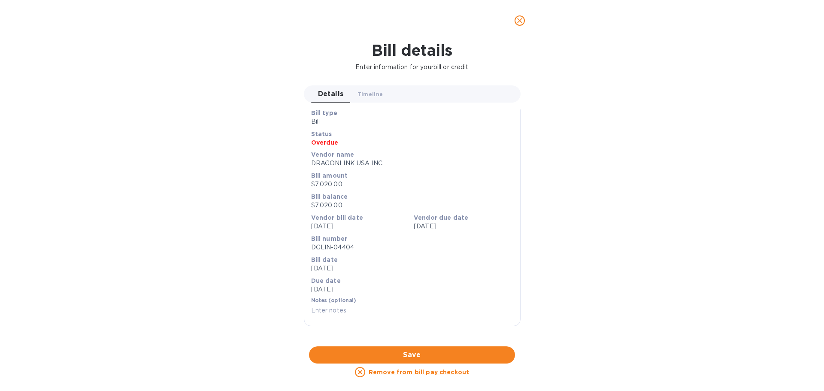
scroll to position [287, 0]
click at [407, 340] on div at bounding box center [412, 346] width 217 height 13
click at [521, 15] on span "close" at bounding box center [519, 20] width 10 height 10
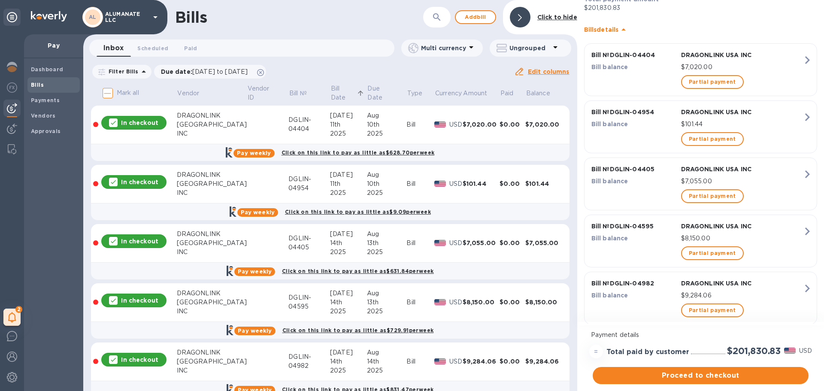
scroll to position [129, 0]
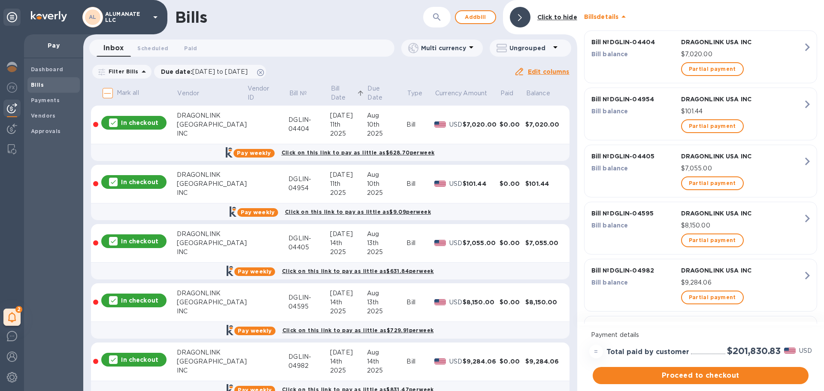
click at [630, 166] on p "Bill balance" at bounding box center [634, 168] width 86 height 9
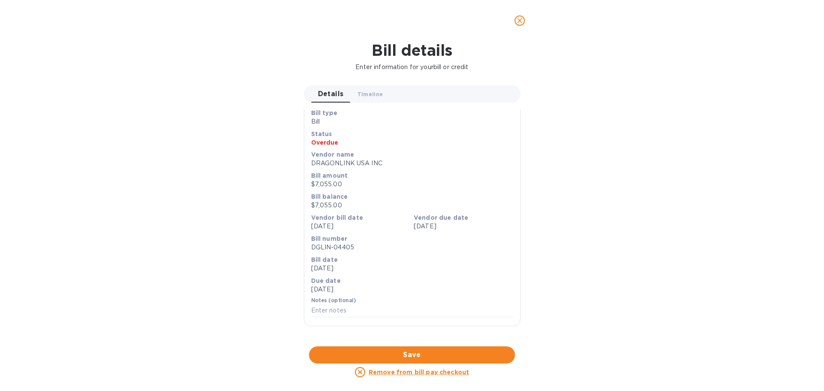
scroll to position [287, 0]
click at [523, 21] on icon "close" at bounding box center [519, 20] width 9 height 9
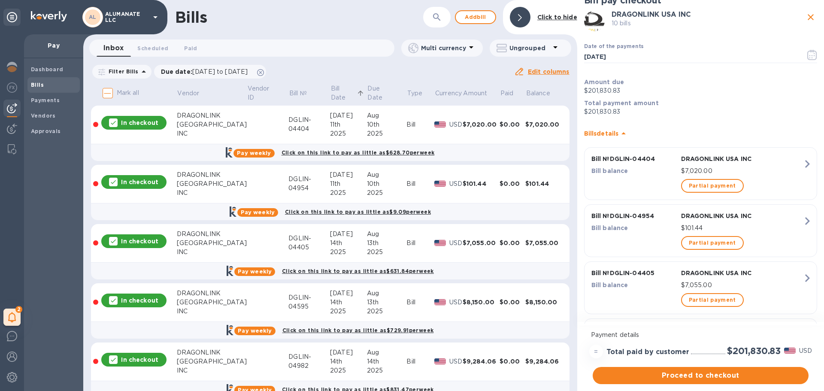
scroll to position [0, 0]
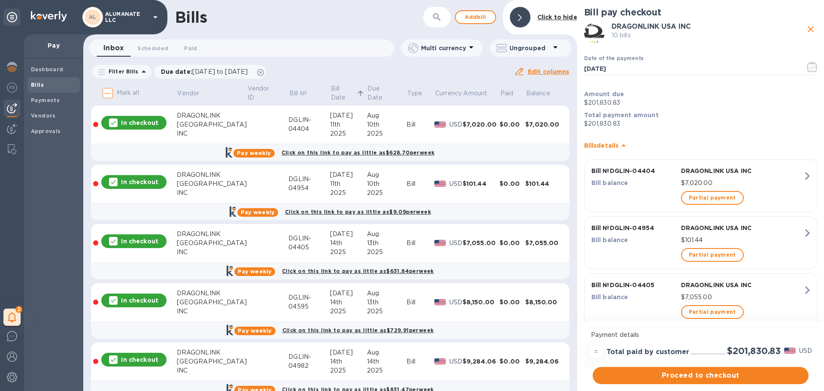
click at [616, 145] on b "Bill s details" at bounding box center [601, 145] width 35 height 7
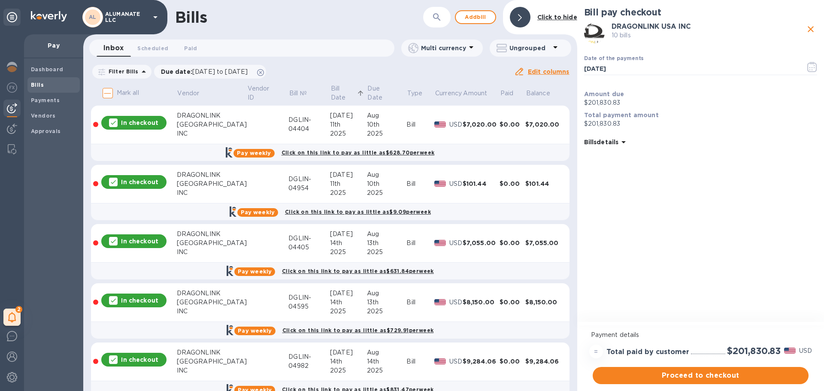
click at [616, 145] on p "Bill s details" at bounding box center [601, 142] width 35 height 9
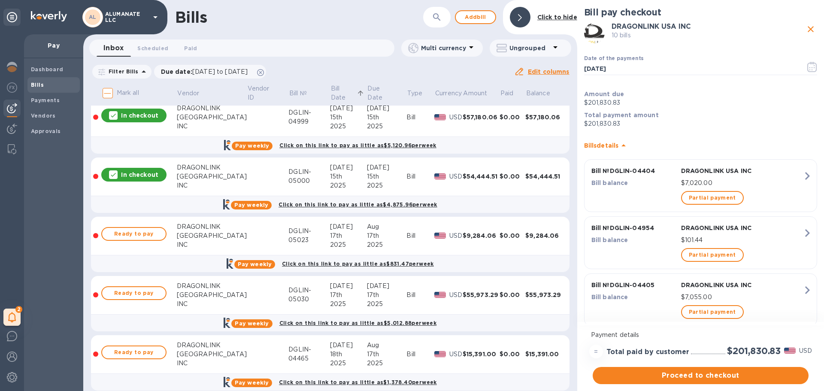
scroll to position [644, 0]
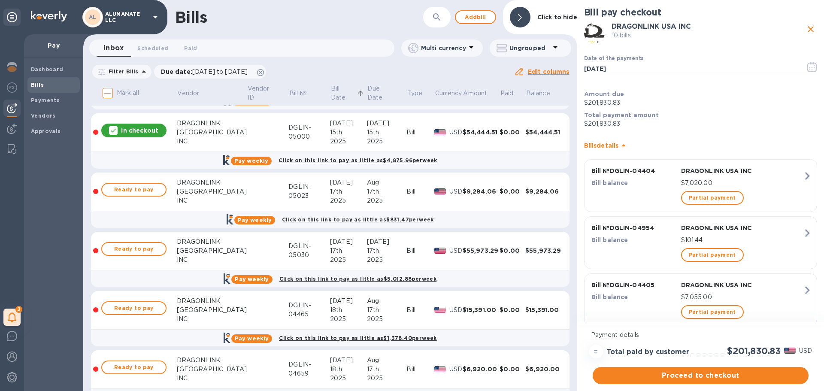
click at [352, 243] on div "Jul" at bounding box center [348, 241] width 37 height 9
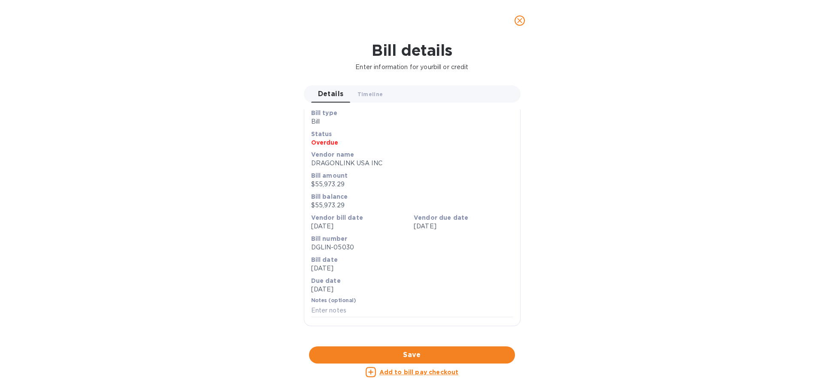
scroll to position [287, 0]
click at [466, 340] on div at bounding box center [412, 346] width 217 height 13
